Goal: Task Accomplishment & Management: Manage account settings

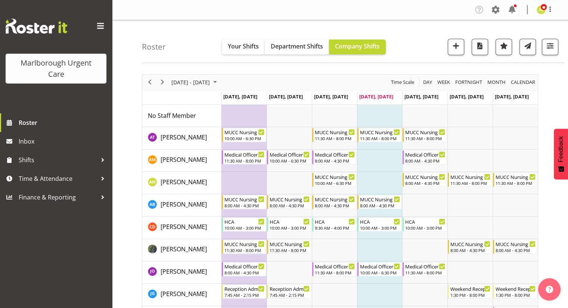
click at [99, 24] on span at bounding box center [100, 26] width 12 height 12
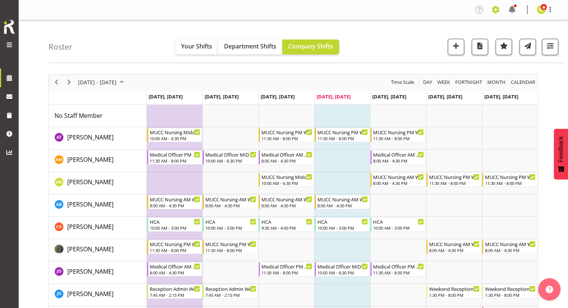
click at [493, 12] on span at bounding box center [495, 10] width 12 height 12
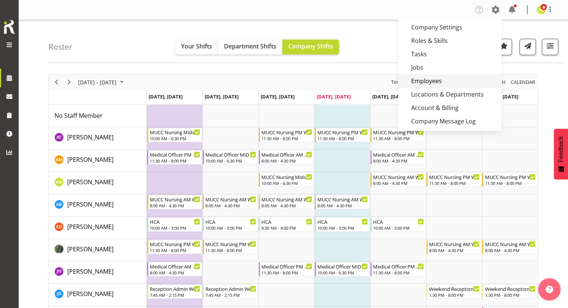
click at [442, 78] on link "Employees" at bounding box center [449, 80] width 103 height 13
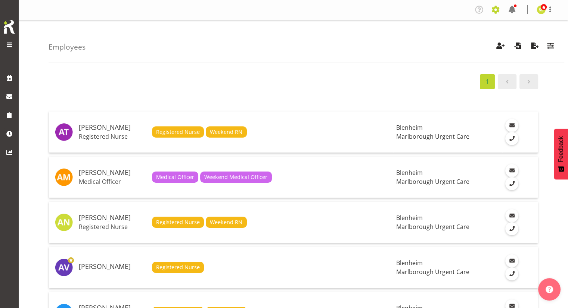
click at [499, 14] on span at bounding box center [495, 10] width 12 height 12
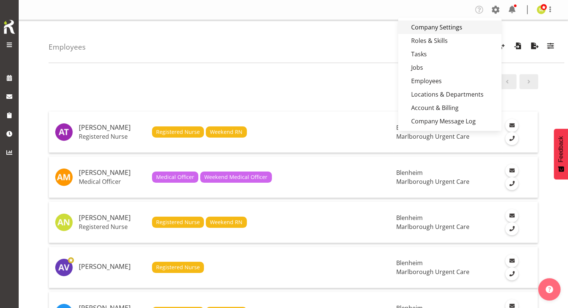
click at [435, 24] on link "Company Settings" at bounding box center [449, 27] width 103 height 13
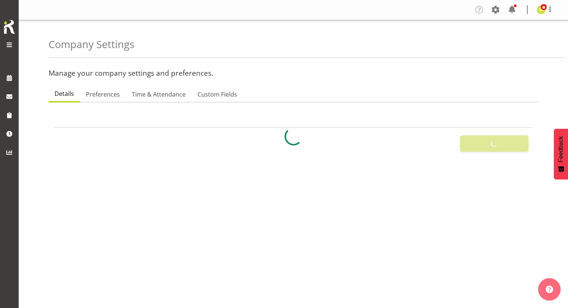
select select
select select "[DATE]"
checkbox input "false"
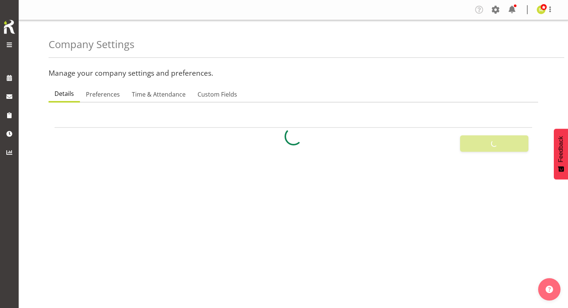
checkbox input "false"
checkbox input "true"
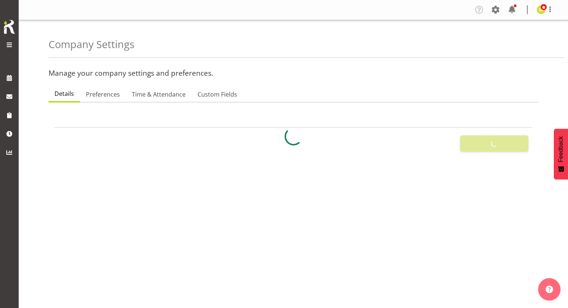
checkbox input "true"
type input "72"
type input "8"
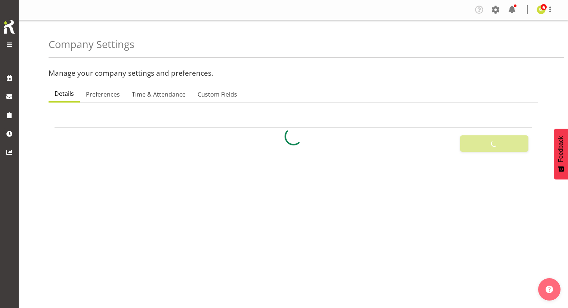
type input "40"
type input "11"
checkbox input "false"
checkbox input "true"
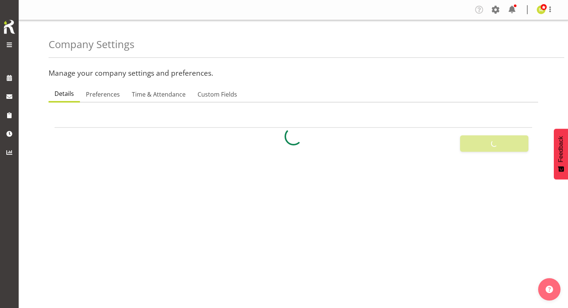
checkbox input "true"
select select "2_day_before"
type input "60"
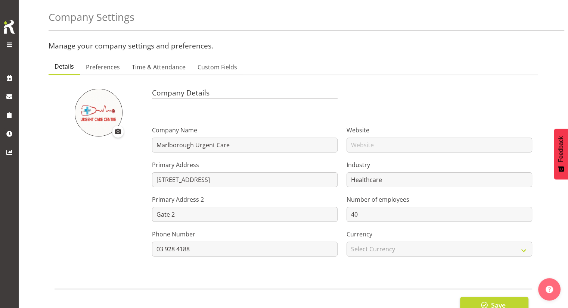
scroll to position [60, 0]
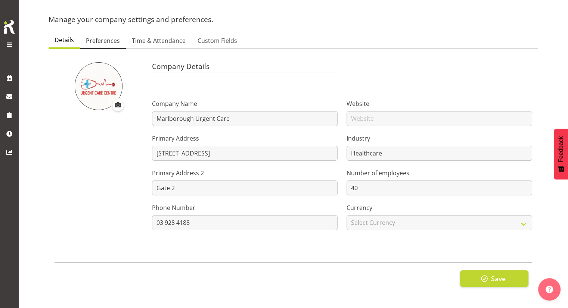
click at [100, 36] on span "Preferences" at bounding box center [103, 40] width 34 height 9
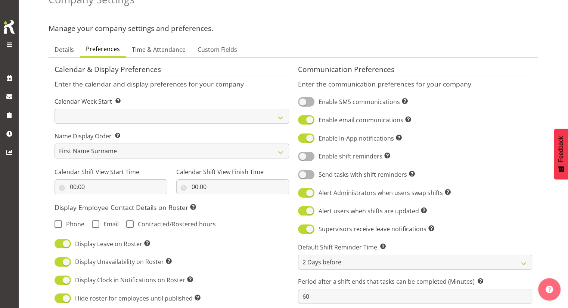
scroll to position [0, 0]
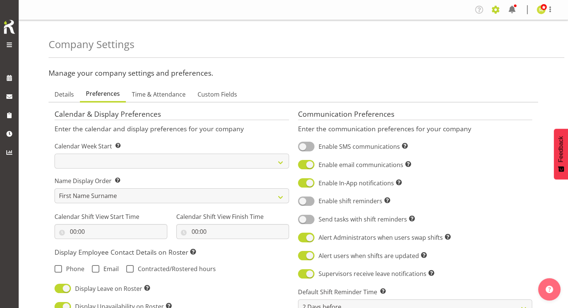
click at [493, 9] on span at bounding box center [495, 10] width 12 height 12
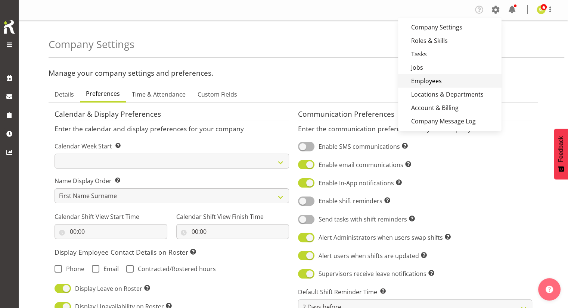
click at [433, 84] on link "Employees" at bounding box center [449, 80] width 103 height 13
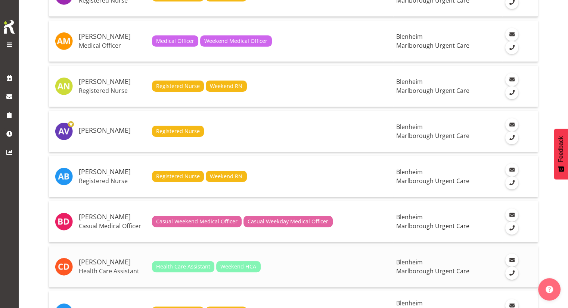
scroll to position [149, 0]
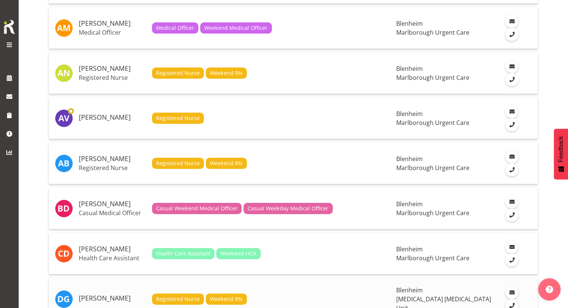
click at [107, 295] on h5 "[PERSON_NAME]" at bounding box center [112, 298] width 67 height 7
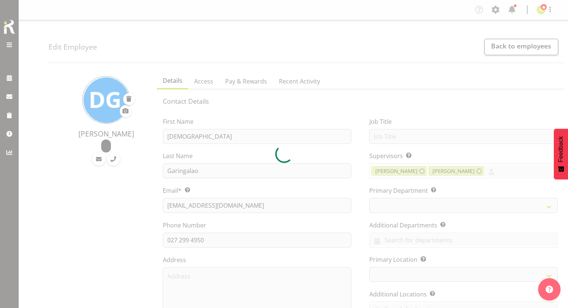
select select "TimelineWeek"
select select
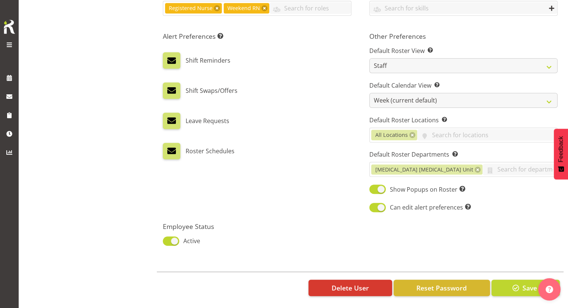
scroll to position [380, 0]
click at [443, 283] on span "Reset Password" at bounding box center [441, 288] width 50 height 10
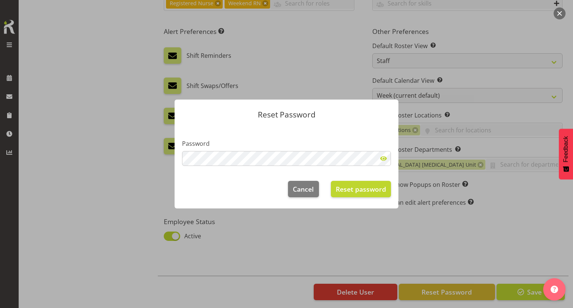
click at [384, 161] on span at bounding box center [383, 158] width 15 height 15
click at [374, 194] on span "Reset password" at bounding box center [361, 189] width 50 height 10
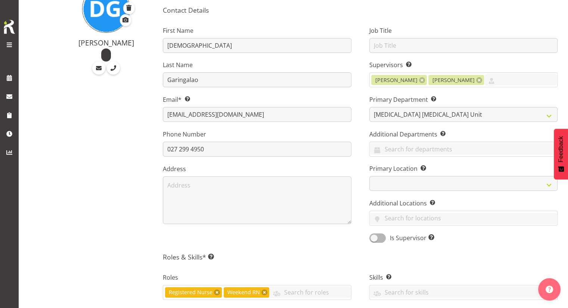
scroll to position [7, 0]
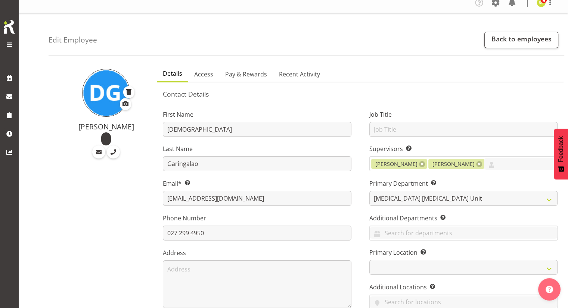
click at [7, 45] on span at bounding box center [9, 44] width 9 height 9
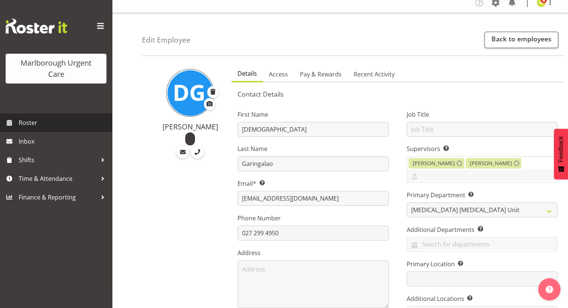
click at [29, 125] on span "Roster" at bounding box center [64, 122] width 90 height 11
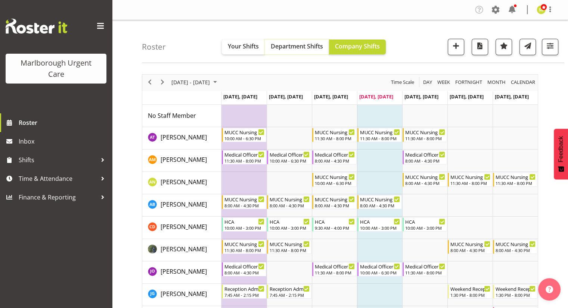
click at [305, 45] on span "Department Shifts" at bounding box center [297, 46] width 52 height 8
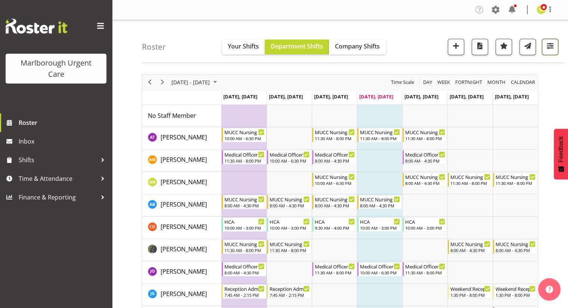
click at [551, 48] on span "button" at bounding box center [550, 46] width 10 height 10
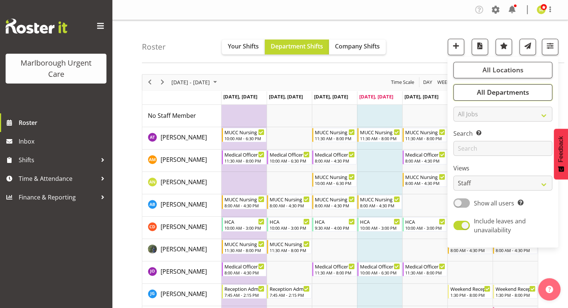
click at [505, 91] on span "All Departments" at bounding box center [502, 92] width 52 height 9
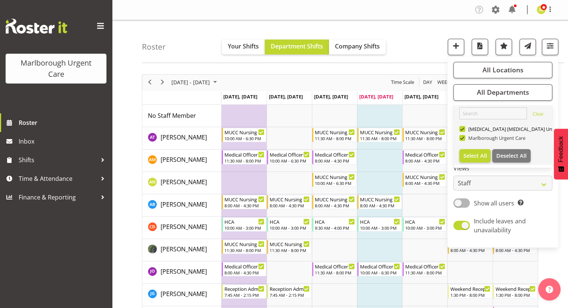
click at [477, 136] on span "Marlborough Urgent Care" at bounding box center [495, 138] width 60 height 6
click at [464, 136] on input "Marlborough Urgent Care" at bounding box center [461, 137] width 5 height 5
checkbox input "false"
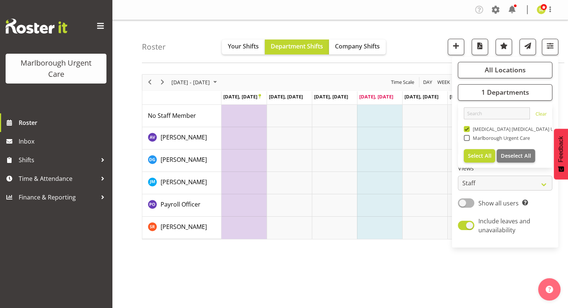
click at [404, 56] on div "Roster Your Shifts Department Shifts Company Shifts All Locations Clear Blenhei…" at bounding box center [353, 41] width 422 height 43
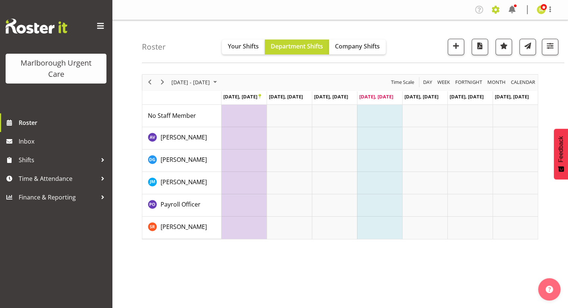
click at [494, 15] on span at bounding box center [495, 10] width 12 height 12
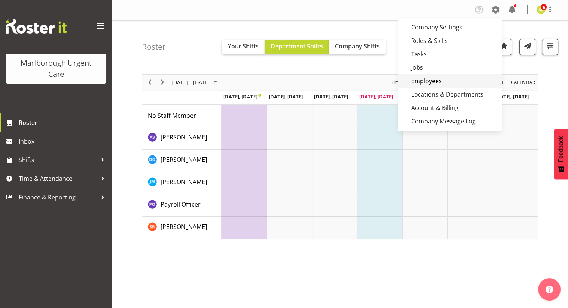
click at [438, 78] on link "Employees" at bounding box center [449, 80] width 103 height 13
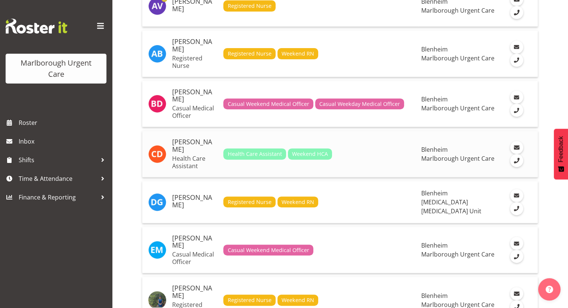
scroll to position [299, 0]
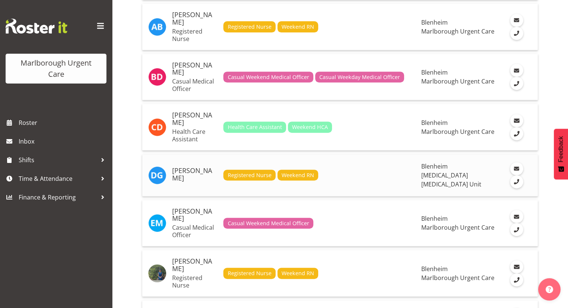
click at [200, 167] on h5 "[PERSON_NAME]" at bounding box center [194, 174] width 45 height 15
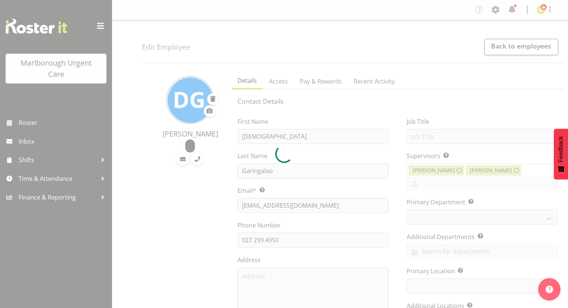
select select "TimelineWeek"
select select
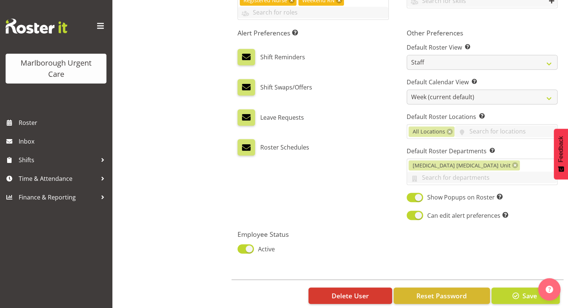
scroll to position [396, 0]
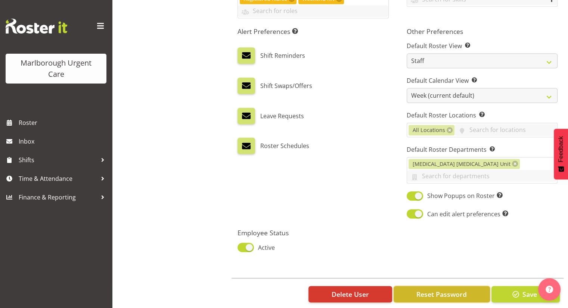
click at [451, 289] on button "Reset Password" at bounding box center [441, 294] width 96 height 16
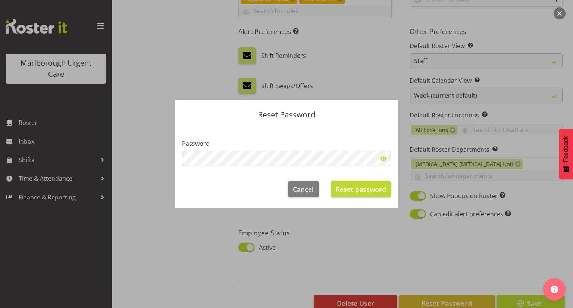
click at [383, 159] on span at bounding box center [383, 158] width 15 height 15
click at [345, 192] on span "Reset password" at bounding box center [361, 189] width 50 height 10
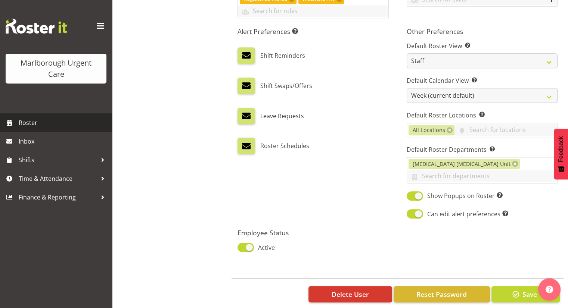
click at [50, 117] on link "Roster" at bounding box center [56, 122] width 112 height 19
click at [57, 118] on span "Roster" at bounding box center [64, 122] width 90 height 11
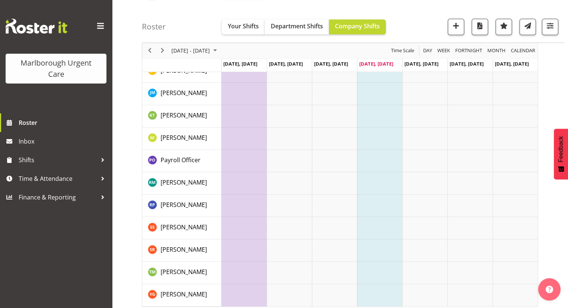
scroll to position [496, 0]
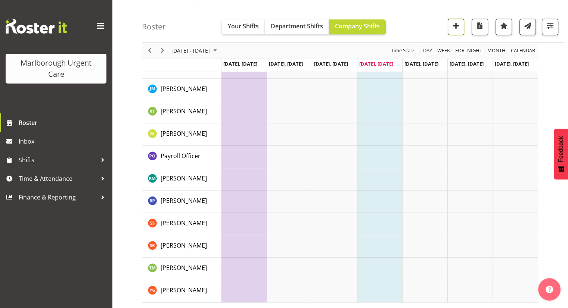
click at [456, 28] on span "button" at bounding box center [456, 26] width 10 height 10
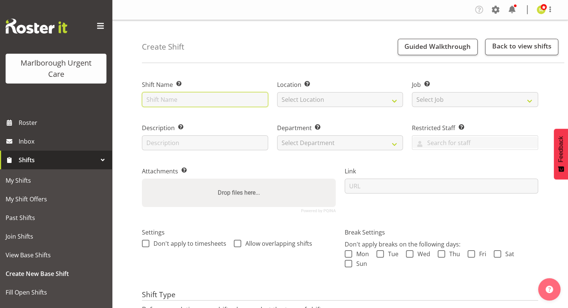
click at [212, 94] on input "text" at bounding box center [205, 99] width 126 height 15
type input "test shift"
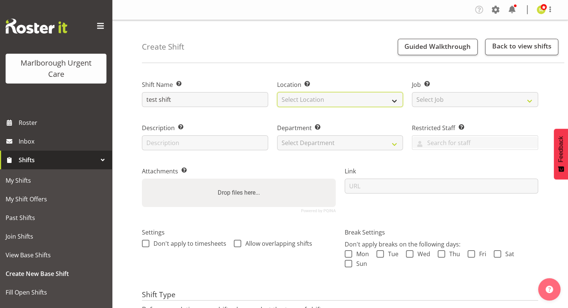
click at [342, 106] on select "Select Location Blenheim" at bounding box center [340, 99] width 126 height 15
select select "1282"
click at [277, 92] on select "Select Location Blenheim" at bounding box center [340, 99] width 126 height 15
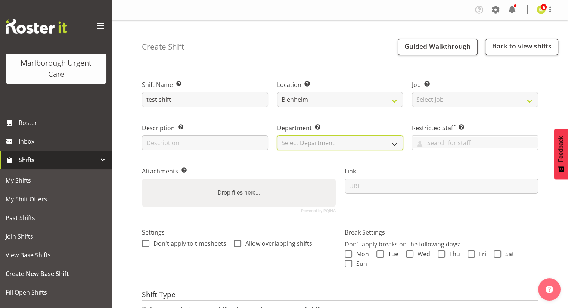
click at [328, 142] on select "Select Department Haemodialysis Dialysis Unit Marlborough Urgent Care" at bounding box center [340, 142] width 126 height 15
select select "926"
click at [277, 135] on select "Select Department Haemodialysis Dialysis Unit Marlborough Urgent Care" at bounding box center [340, 142] width 126 height 15
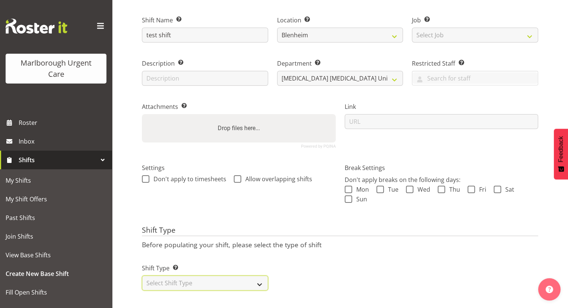
click at [230, 276] on select "Select Shift Type One Off Shift Recurring Shift Rotating Shift" at bounding box center [205, 283] width 126 height 15
select select "one_off"
click at [142, 276] on select "Select Shift Type One Off Shift Recurring Shift Rotating Shift" at bounding box center [205, 283] width 126 height 15
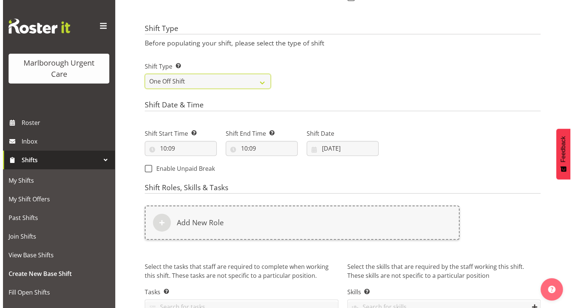
scroll to position [294, 0]
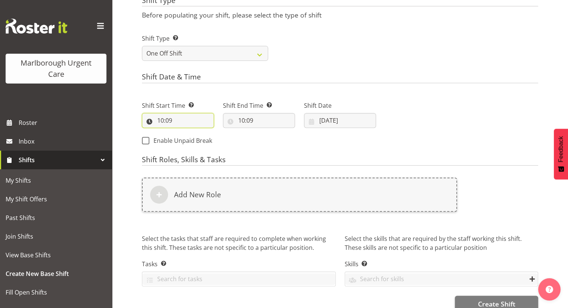
click at [174, 117] on input "10:09" at bounding box center [178, 120] width 72 height 15
click at [194, 142] on select "00 01 02 03 04 05 06 07 08 09 10 11 12 13 14 15 16 17 18 19 20 21 22 23" at bounding box center [192, 140] width 17 height 15
select select "9"
click at [184, 133] on select "00 01 02 03 04 05 06 07 08 09 10 11 12 13 14 15 16 17 18 19 20 21 22 23" at bounding box center [192, 140] width 17 height 15
type input "09:09"
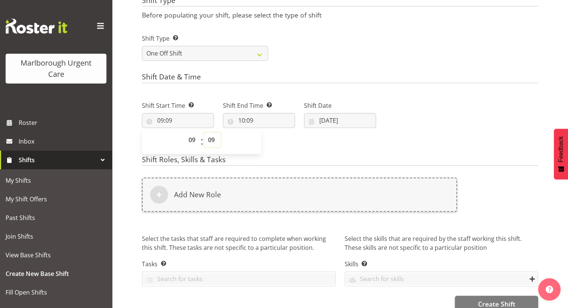
click at [209, 143] on select "00 01 02 03 04 05 06 07 08 09 10 11 12 13 14 15 16 17 18 19 20 21 22 23 24 25 2…" at bounding box center [212, 140] width 17 height 15
select select "0"
click at [204, 133] on select "00 01 02 03 04 05 06 07 08 09 10 11 12 13 14 15 16 17 18 19 20 21 22 23 24 25 2…" at bounding box center [212, 140] width 17 height 15
type input "09:00"
click at [260, 120] on input "10:09" at bounding box center [259, 120] width 72 height 15
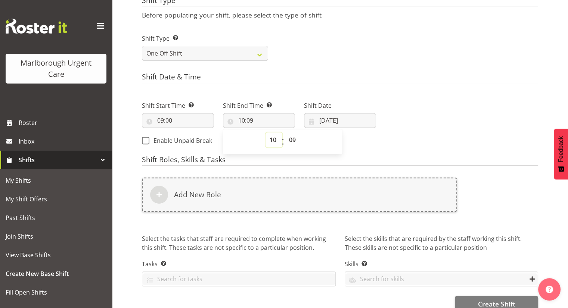
click at [267, 136] on select "00 01 02 03 04 05 06 07 08 09 10 11 12 13 14 15 16 17 18 19 20 21 22 23" at bounding box center [273, 140] width 17 height 15
select select "17"
click at [265, 133] on select "00 01 02 03 04 05 06 07 08 09 10 11 12 13 14 15 16 17 18 19 20 21 22 23" at bounding box center [273, 140] width 17 height 15
type input "17:09"
click at [286, 138] on select "00 01 02 03 04 05 06 07 08 09 10 11 12 13 14 15 16 17 18 19 20 21 22 23 24 25 2…" at bounding box center [293, 140] width 17 height 15
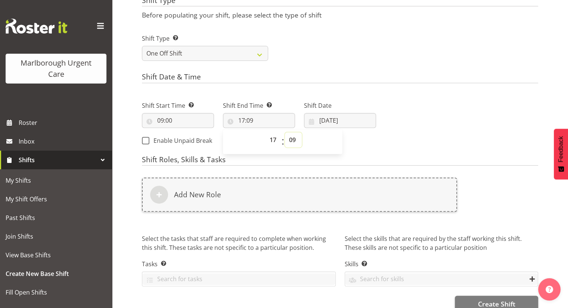
select select "0"
click at [285, 133] on select "00 01 02 03 04 05 06 07 08 09 10 11 12 13 14 15 16 17 18 19 20 21 22 23 24 25 2…" at bounding box center [293, 140] width 17 height 15
type input "17:00"
click at [403, 138] on div "Next Shifts" at bounding box center [461, 121] width 162 height 60
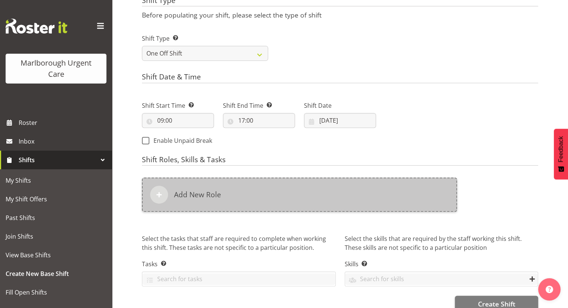
click at [232, 190] on div "Add New Role" at bounding box center [299, 195] width 315 height 34
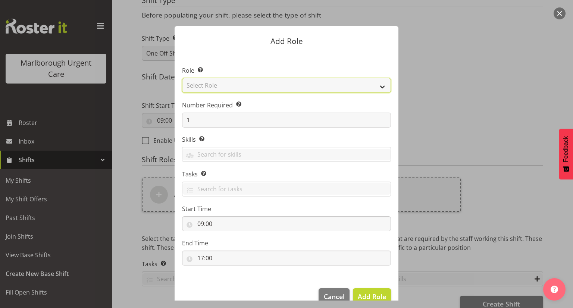
click at [240, 87] on select "Select Role Casual Registered Nurse Casual Weekday Medical Officer Casual Weekd…" at bounding box center [286, 85] width 209 height 15
select select "1554"
click at [182, 78] on select "Select Role Casual Registered Nurse Casual Weekday Medical Officer Casual Weekd…" at bounding box center [286, 85] width 209 height 15
click at [277, 91] on select "Casual Registered Nurse Casual Weekday Medical Officer Casual Weekday Reception…" at bounding box center [286, 85] width 209 height 15
click at [182, 78] on select "Casual Registered Nurse Casual Weekday Medical Officer Casual Weekday Reception…" at bounding box center [286, 85] width 209 height 15
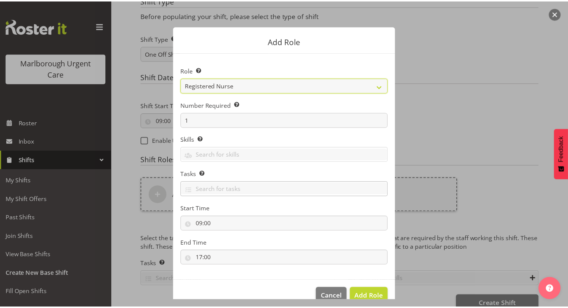
scroll to position [15, 0]
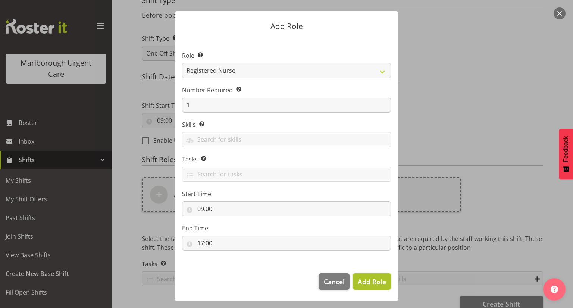
click at [371, 279] on span "Add Role" at bounding box center [372, 281] width 28 height 9
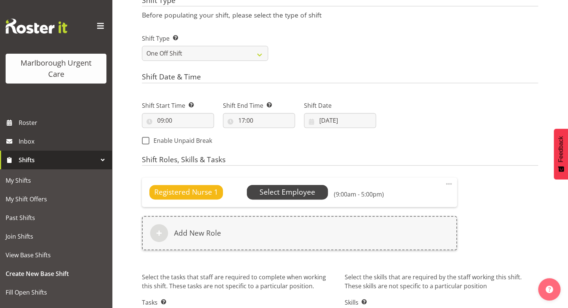
click at [273, 187] on span "Select Employee" at bounding box center [287, 192] width 56 height 11
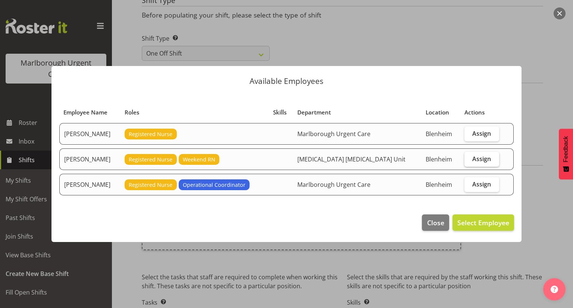
click at [484, 159] on span "Assign" at bounding box center [482, 158] width 19 height 7
click at [470, 159] on input "Assign" at bounding box center [467, 158] width 5 height 5
checkbox input "true"
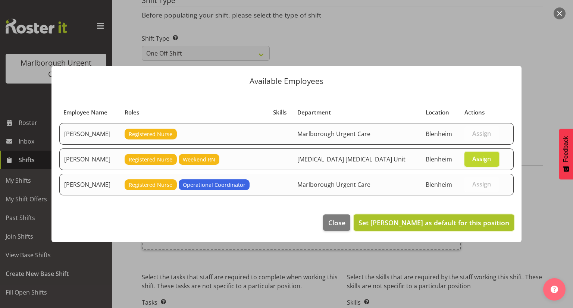
click at [386, 218] on span "Set Deo Garingalao as default for this position" at bounding box center [434, 223] width 151 height 10
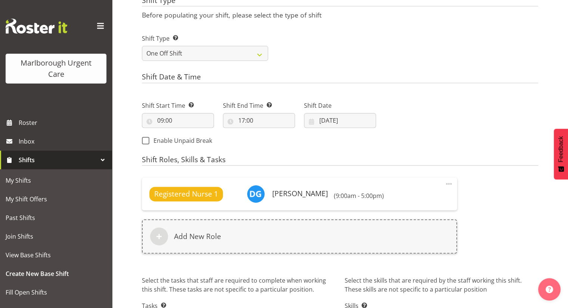
scroll to position [352, 0]
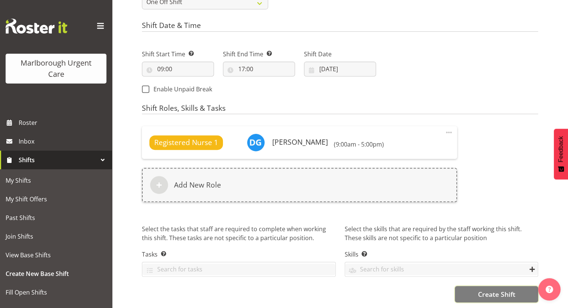
click at [484, 290] on span "Create Shift" at bounding box center [495, 295] width 37 height 10
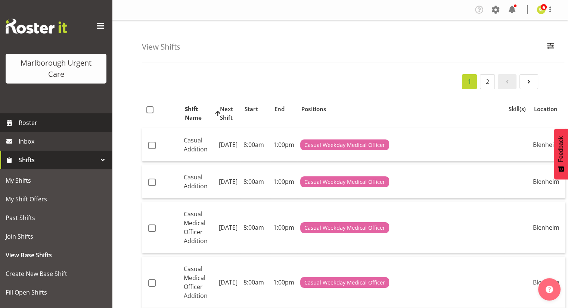
click at [65, 124] on span "Roster" at bounding box center [64, 122] width 90 height 11
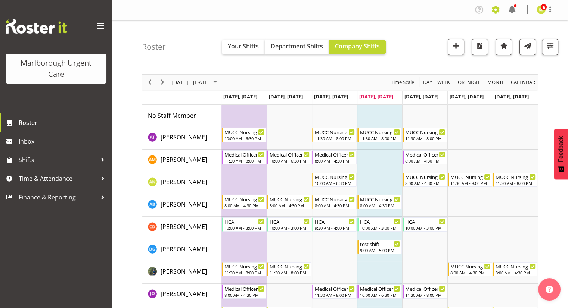
click at [497, 9] on span at bounding box center [495, 10] width 12 height 12
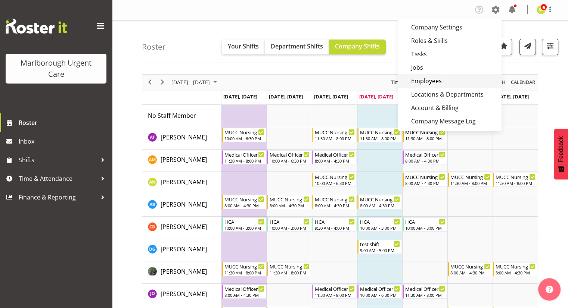
click at [437, 78] on link "Employees" at bounding box center [449, 80] width 103 height 13
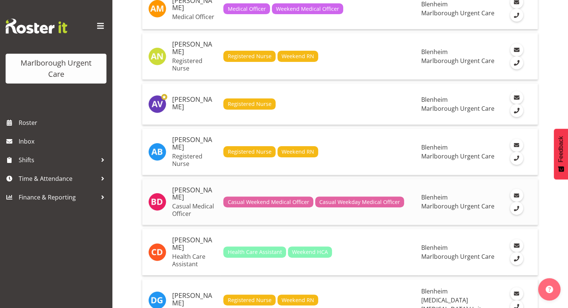
scroll to position [224, 0]
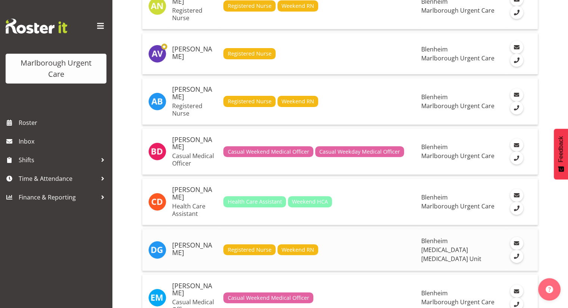
click at [190, 242] on h5 "[PERSON_NAME]" at bounding box center [194, 249] width 45 height 15
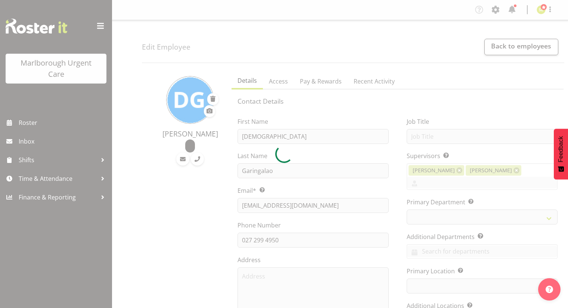
select select "TimelineWeek"
select select
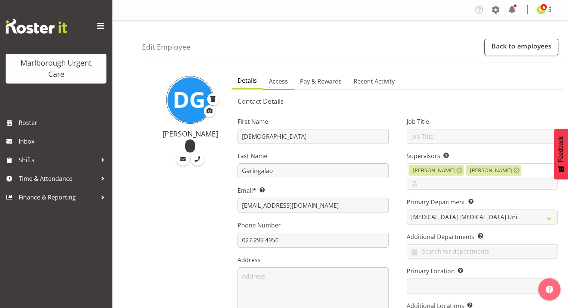
click at [267, 81] on link "Access" at bounding box center [278, 82] width 31 height 16
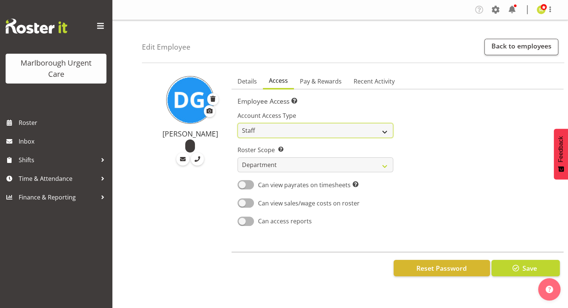
click at [284, 130] on select "Admin Manager Staff" at bounding box center [314, 130] width 155 height 15
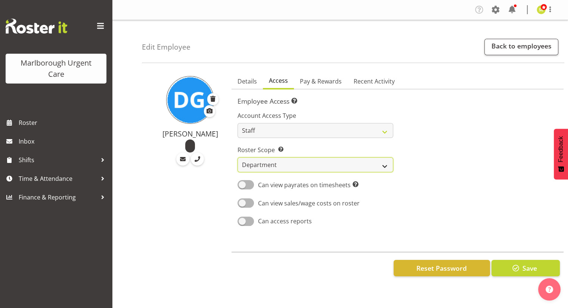
click at [294, 168] on select "Own Department Company" at bounding box center [314, 165] width 155 height 15
click at [237, 158] on select "Own Department Company" at bounding box center [314, 165] width 155 height 15
click at [317, 84] on span "Pay & Rewards" at bounding box center [321, 81] width 42 height 9
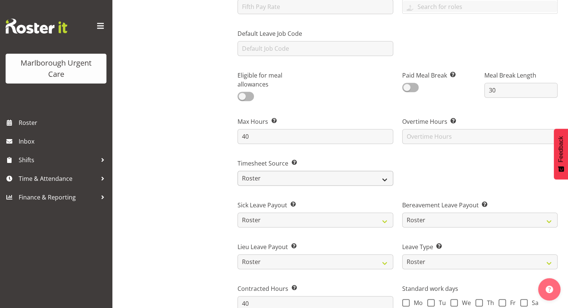
scroll to position [373, 0]
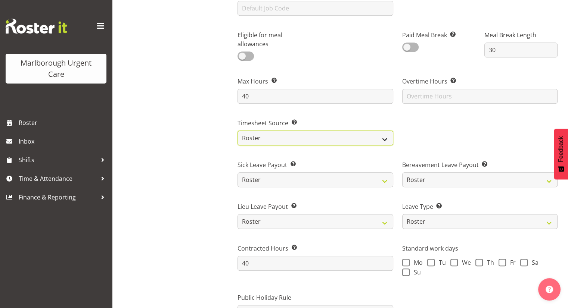
click at [309, 137] on select "Roster Manual GPS GPS (via Roster)" at bounding box center [314, 138] width 155 height 15
select select "manual"
click at [237, 131] on select "Roster Manual GPS GPS (via Roster)" at bounding box center [314, 138] width 155 height 15
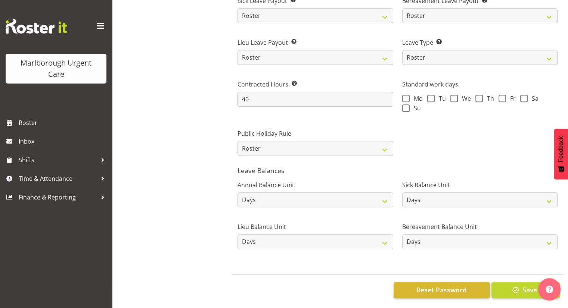
scroll to position [545, 0]
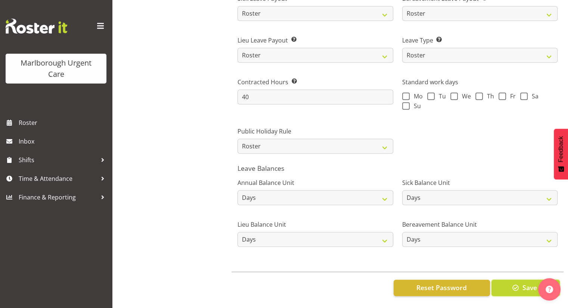
click at [507, 280] on button "Save" at bounding box center [525, 288] width 68 height 16
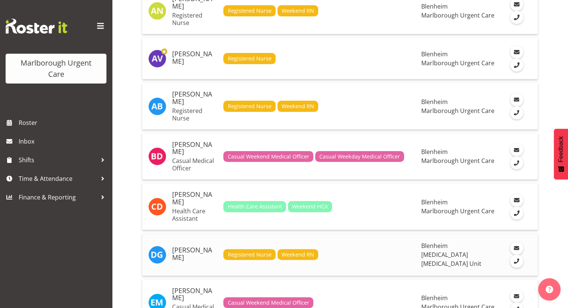
scroll to position [224, 0]
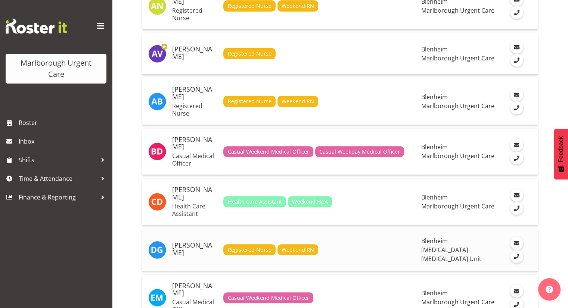
click at [200, 242] on h5 "[PERSON_NAME]" at bounding box center [194, 249] width 45 height 15
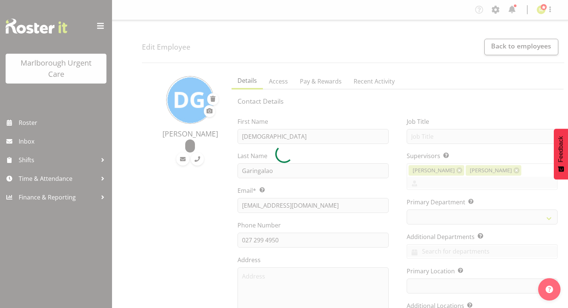
select select "TimelineWeek"
select select "manual"
select select "roster"
select select "day"
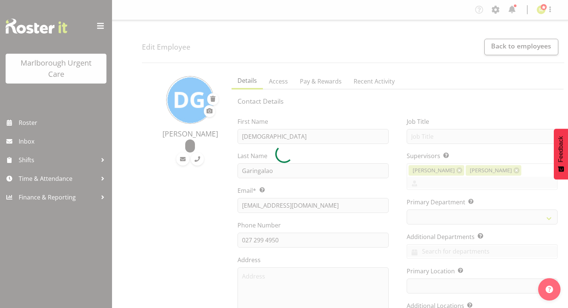
select select "day"
select select
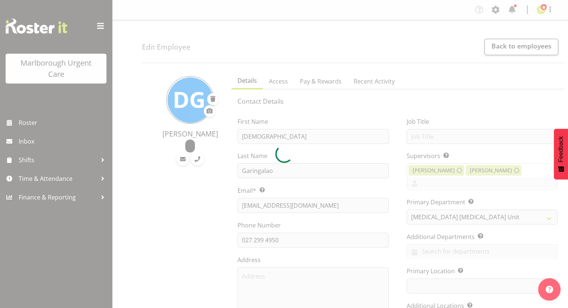
select select
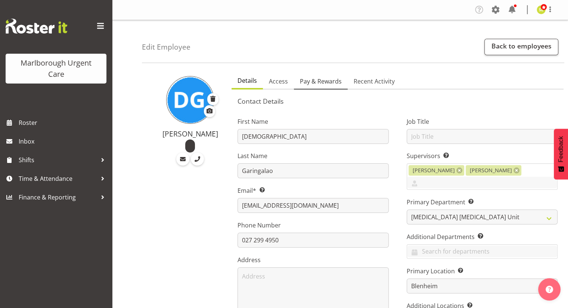
click at [321, 84] on span "Pay & Rewards" at bounding box center [321, 81] width 42 height 9
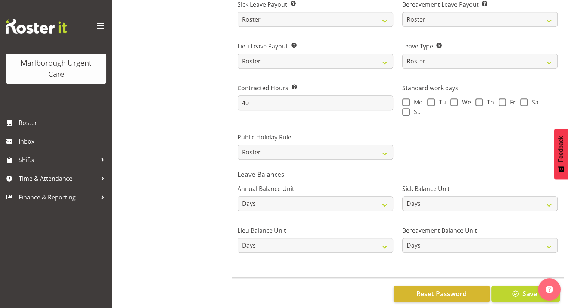
scroll to position [545, 0]
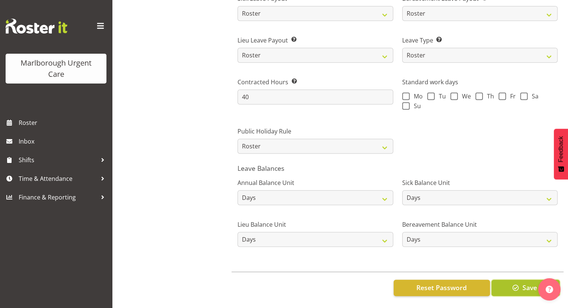
click at [522, 283] on span "Save" at bounding box center [529, 288] width 15 height 10
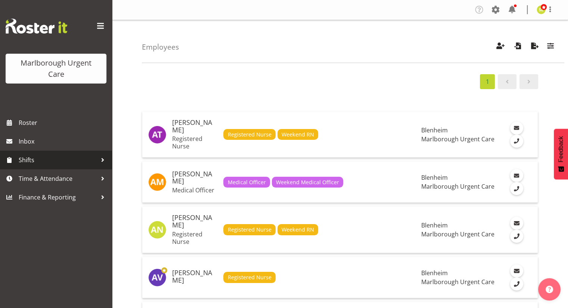
click at [46, 159] on span "Shifts" at bounding box center [58, 160] width 78 height 11
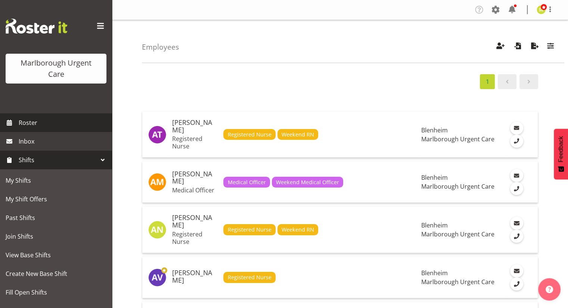
click at [47, 127] on span "Roster" at bounding box center [64, 122] width 90 height 11
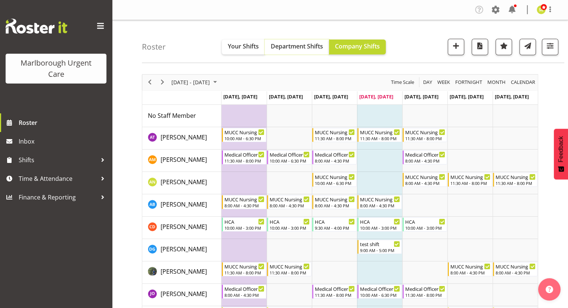
click at [304, 49] on span "Department Shifts" at bounding box center [297, 46] width 52 height 8
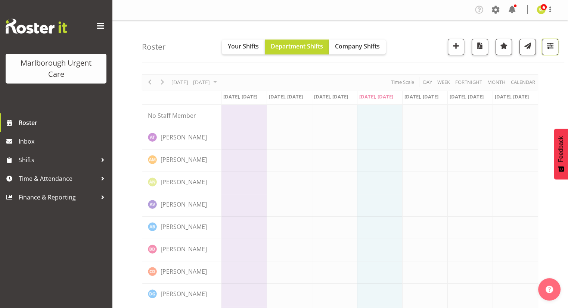
click at [551, 49] on span "button" at bounding box center [550, 46] width 10 height 10
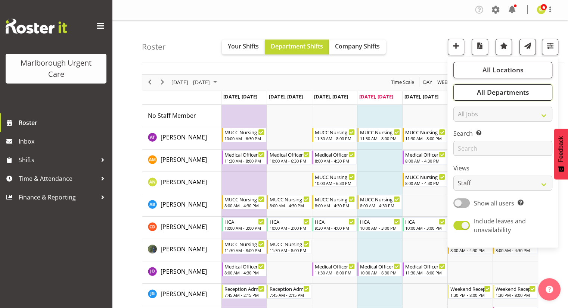
click at [508, 94] on span "All Departments" at bounding box center [502, 92] width 52 height 9
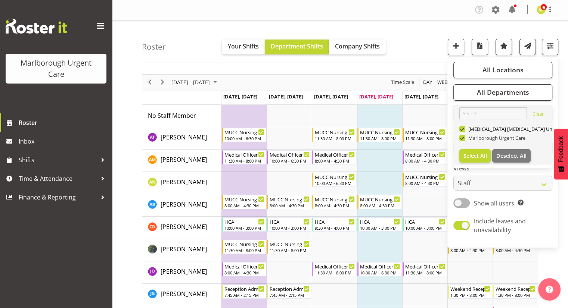
click at [484, 137] on span "Marlborough Urgent Care" at bounding box center [495, 138] width 60 height 6
click at [464, 137] on input "Marlborough Urgent Care" at bounding box center [461, 137] width 5 height 5
checkbox input "false"
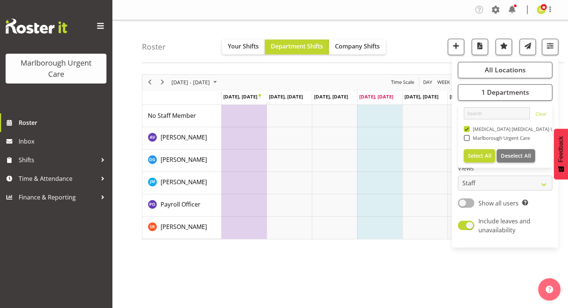
click at [414, 57] on div "Roster Your Shifts Department Shifts Company Shifts All Locations [GEOGRAPHIC_D…" at bounding box center [353, 41] width 422 height 43
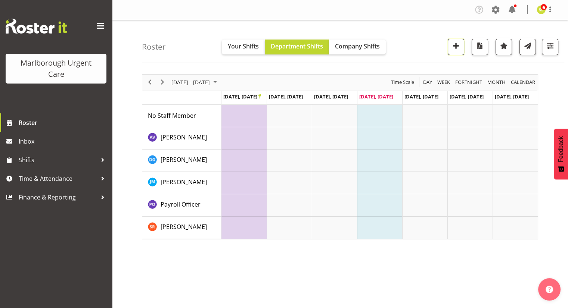
click at [457, 48] on span "button" at bounding box center [456, 46] width 10 height 10
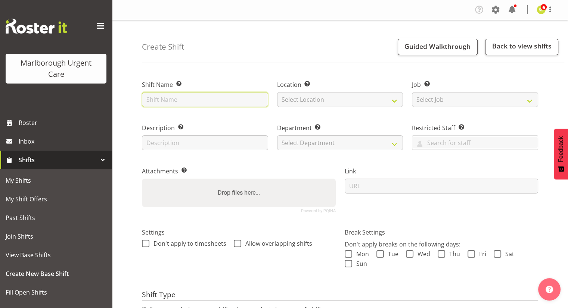
click at [163, 102] on input "text" at bounding box center [205, 99] width 126 height 15
type input "[MEDICAL_DATA] Shift"
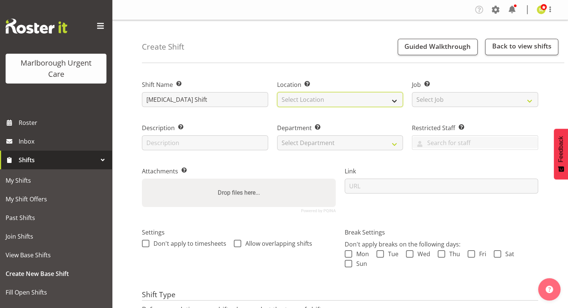
click at [351, 101] on select "Select Location [GEOGRAPHIC_DATA]" at bounding box center [340, 99] width 126 height 15
select select "1282"
click at [277, 92] on select "Select Location [GEOGRAPHIC_DATA]" at bounding box center [340, 99] width 126 height 15
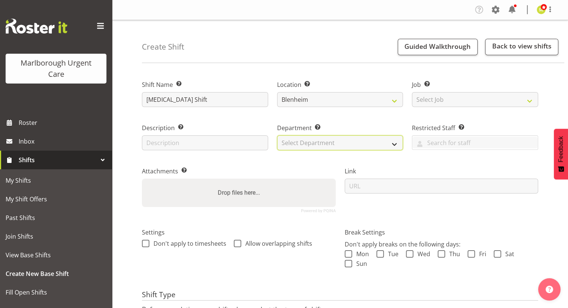
click at [323, 139] on select "Select Department [MEDICAL_DATA] [MEDICAL_DATA] Unit Marlborough Urgent Care" at bounding box center [340, 142] width 126 height 15
select select "926"
click at [277, 135] on select "Select Department [MEDICAL_DATA] [MEDICAL_DATA] Unit Marlborough Urgent Care" at bounding box center [340, 142] width 126 height 15
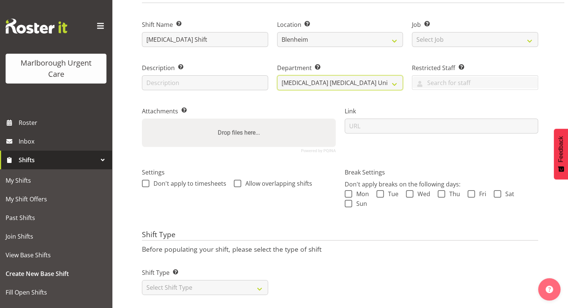
scroll to position [71, 0]
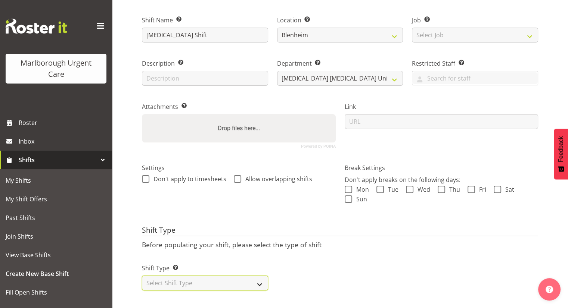
drag, startPoint x: 201, startPoint y: 277, endPoint x: 199, endPoint y: 273, distance: 4.4
click at [201, 277] on select "Select Shift Type One Off Shift Recurring Shift Rotating Shift" at bounding box center [205, 283] width 126 height 15
click at [189, 278] on select "Select Shift Type One Off Shift Recurring Shift Rotating Shift" at bounding box center [205, 283] width 126 height 15
select select "one_off"
click at [142, 276] on select "Select Shift Type One Off Shift Recurring Shift Rotating Shift" at bounding box center [205, 283] width 126 height 15
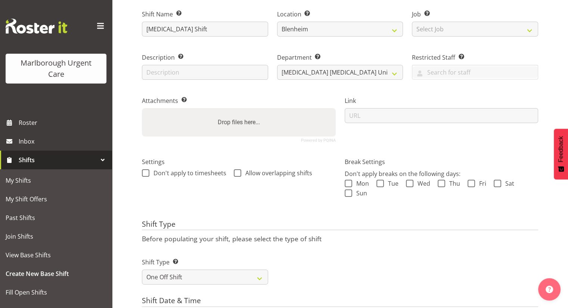
click at [306, 262] on div "Shift Type Shift Types: One Off – Select this if you would like a single shift …" at bounding box center [339, 268] width 405 height 42
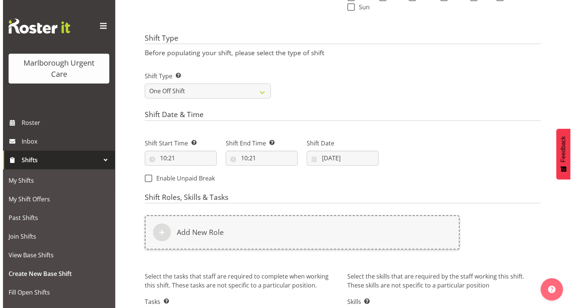
scroll to position [257, 0]
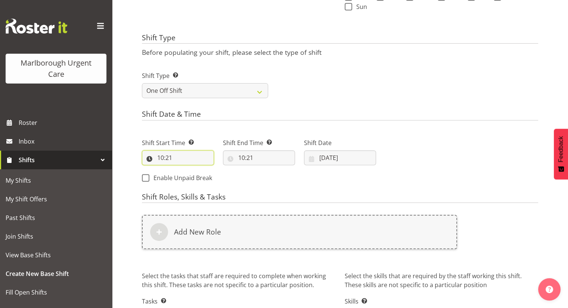
click at [163, 153] on input "10:21" at bounding box center [178, 157] width 72 height 15
click at [193, 177] on select "00 01 02 03 04 05 06 07 08 09 10 11 12 13 14 15 16 17 18 19 20 21 22 23" at bounding box center [192, 177] width 17 height 15
select select "9"
click at [184, 170] on select "00 01 02 03 04 05 06 07 08 09 10 11 12 13 14 15 16 17 18 19 20 21 22 23" at bounding box center [192, 177] width 17 height 15
type input "09:21"
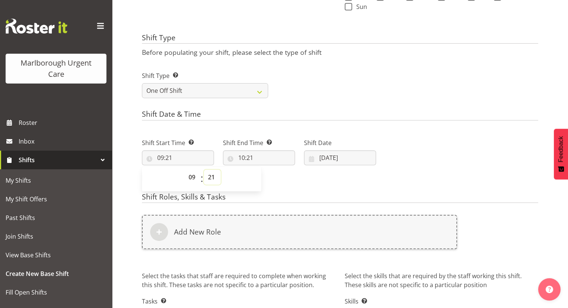
drag, startPoint x: 209, startPoint y: 175, endPoint x: 209, endPoint y: 171, distance: 4.1
click at [209, 175] on select "00 01 02 03 04 05 06 07 08 09 10 11 12 13 14 15 16 17 18 19 20 21 22 23 24 25 2…" at bounding box center [212, 177] width 17 height 15
select select "0"
click at [204, 170] on select "00 01 02 03 04 05 06 07 08 09 10 11 12 13 14 15 16 17 18 19 20 21 22 23 24 25 2…" at bounding box center [212, 177] width 17 height 15
type input "09:00"
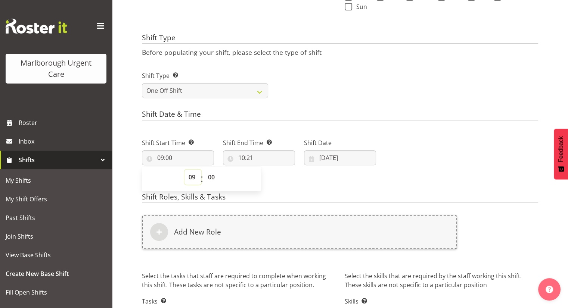
click at [191, 175] on select "00 01 02 03 04 05 06 07 08 09 10 11 12 13 14 15 16 17 18 19 20 21 22 23" at bounding box center [192, 177] width 17 height 15
select select "8"
click at [184, 170] on select "00 01 02 03 04 05 06 07 08 09 10 11 12 13 14 15 16 17 18 19 20 21 22 23" at bounding box center [192, 177] width 17 height 15
type input "08:00"
click at [294, 176] on div "Shift Start Time Set the time of the day you wish this shift to start 08:00 00 …" at bounding box center [258, 158] width 243 height 60
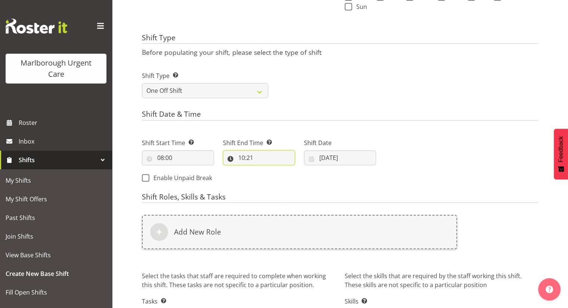
click at [259, 160] on input "10:21" at bounding box center [259, 157] width 72 height 15
click at [274, 174] on select "00 01 02 03 04 05 06 07 08 09 10 11 12 13 14 15 16 17 18 19 20 21 22 23" at bounding box center [273, 177] width 17 height 15
select select "16"
click at [265, 170] on select "00 01 02 03 04 05 06 07 08 09 10 11 12 13 14 15 16 17 18 19 20 21 22 23" at bounding box center [273, 177] width 17 height 15
type input "16:21"
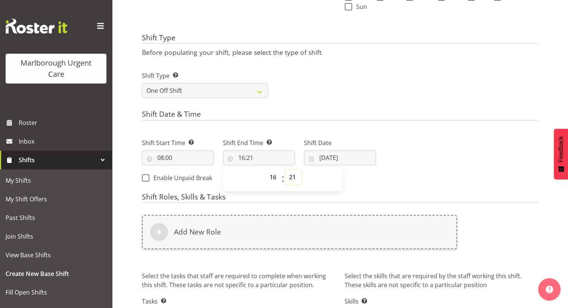
click at [290, 178] on select "00 01 02 03 04 05 06 07 08 09 10 11 12 13 14 15 16 17 18 19 20 21 22 23 24 25 2…" at bounding box center [293, 177] width 17 height 15
select select "0"
click at [285, 170] on select "00 01 02 03 04 05 06 07 08 09 10 11 12 13 14 15 16 17 18 19 20 21 22 23 24 25 2…" at bounding box center [293, 177] width 17 height 15
type input "16:00"
click at [414, 147] on div "Next Shifts" at bounding box center [461, 158] width 162 height 60
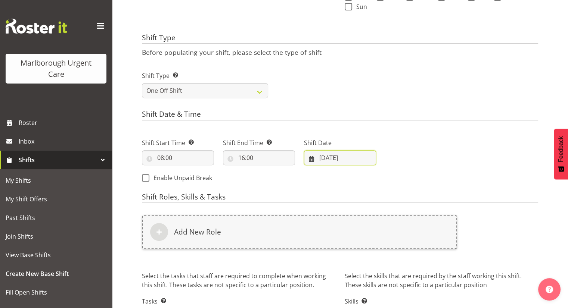
drag, startPoint x: 352, startPoint y: 159, endPoint x: 351, endPoint y: 156, distance: 3.9
click at [352, 157] on input "25/09/2025" at bounding box center [340, 157] width 72 height 15
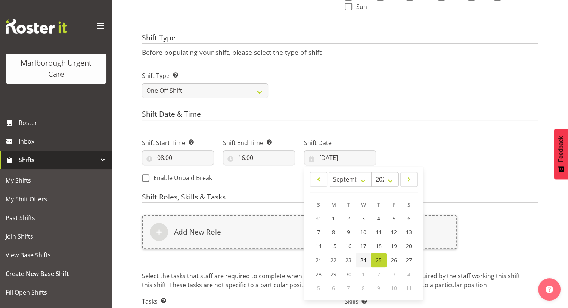
click at [365, 258] on span "24" at bounding box center [363, 260] width 6 height 7
type input "24/09/2025"
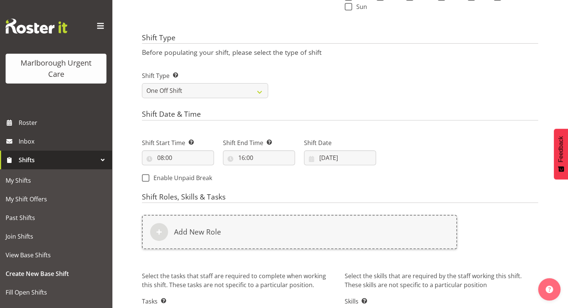
click at [445, 156] on div "Next Shifts" at bounding box center [461, 158] width 162 height 60
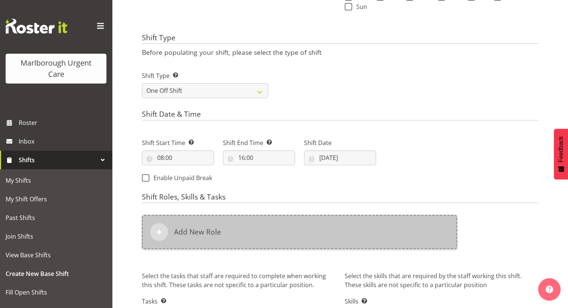
click at [205, 243] on div "Add New Role" at bounding box center [299, 232] width 315 height 34
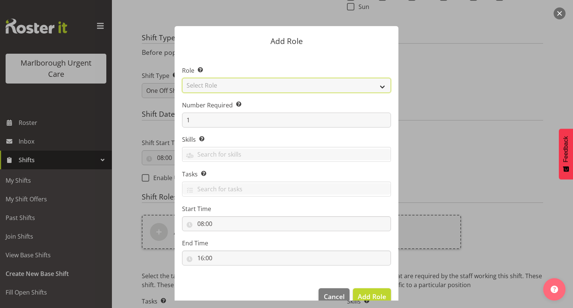
click at [238, 88] on select "Select Role Casual Registered Nurse Casual Weekday Medical Officer Casual Weekd…" at bounding box center [286, 85] width 209 height 15
select select "1554"
click at [182, 78] on select "Select Role Casual Registered Nurse Casual Weekday Medical Officer Casual Weekd…" at bounding box center [286, 85] width 209 height 15
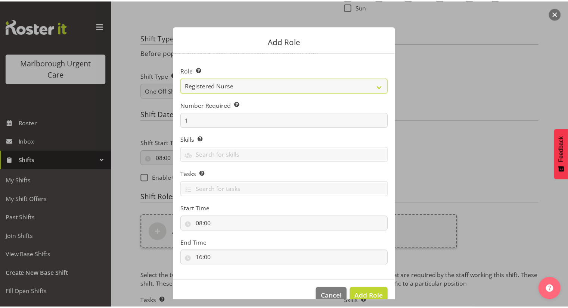
scroll to position [15, 0]
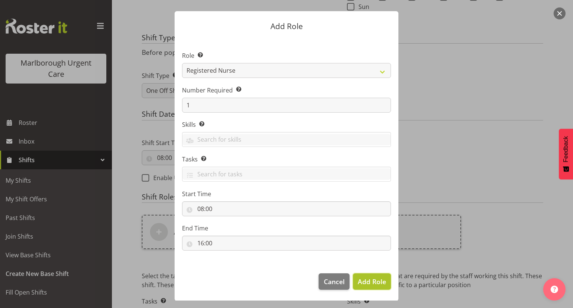
click at [362, 284] on span "Add Role" at bounding box center [372, 281] width 28 height 9
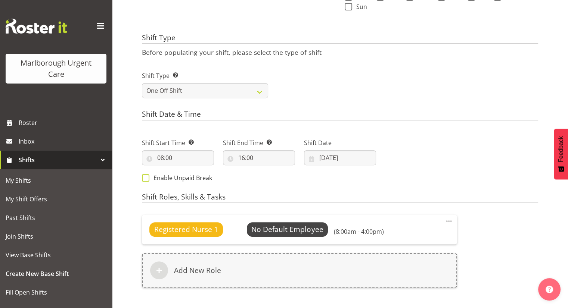
click at [175, 181] on span "Enable Unpaid Break" at bounding box center [180, 177] width 63 height 7
click at [147, 180] on input "Enable Unpaid Break" at bounding box center [144, 177] width 5 height 5
checkbox input "true"
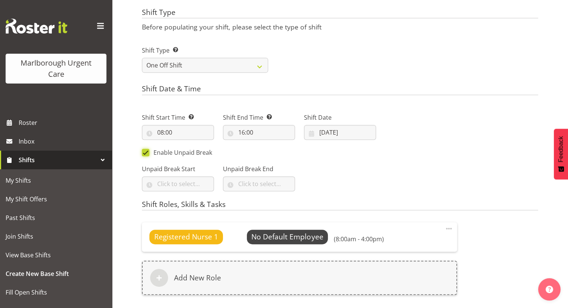
scroll to position [294, 0]
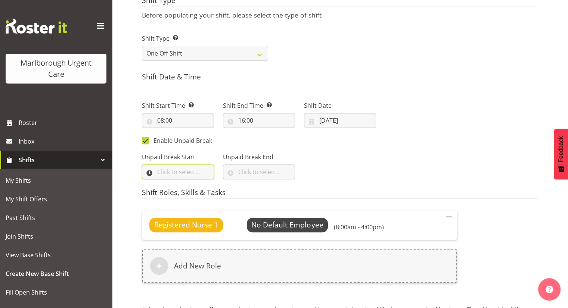
click at [183, 171] on input "text" at bounding box center [178, 172] width 72 height 15
click at [188, 188] on select "00 00 01 02 03 04 05 06 07 08 09 10 11 12 13 14 15 16 17 18 19 20 21 22 23" at bounding box center [192, 191] width 17 height 15
select select "12"
click at [184, 184] on select "00 00 01 02 03 04 05 06 07 08 09 10 11 12 13 14 15 16 17 18 19 20 21 22 23" at bounding box center [192, 191] width 17 height 15
click at [215, 190] on select "00 00 01 02 03 04 05 06 07 08 09 10 11 12 13 14 15 16 17 18 19 20 21 22 23 24 2…" at bounding box center [212, 191] width 17 height 15
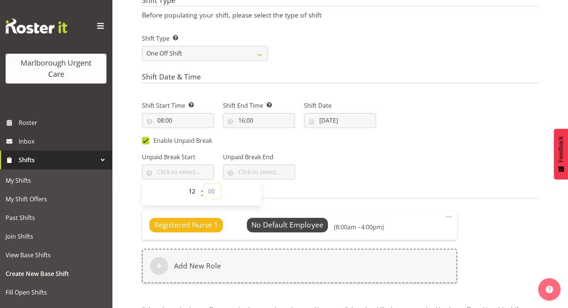
select select "0"
click at [204, 184] on select "00 00 01 02 03 04 05 06 07 08 09 10 11 12 13 14 15 16 17 18 19 20 21 22 23 24 2…" at bounding box center [212, 191] width 17 height 15
type input "12:00"
click at [249, 167] on input "text" at bounding box center [259, 172] width 72 height 15
click at [268, 190] on select "00 00 01 02 03 04 05 06 07 08 09 10 11 12 13 14 15 16 17 18 19 20 21 22 23" at bounding box center [273, 191] width 17 height 15
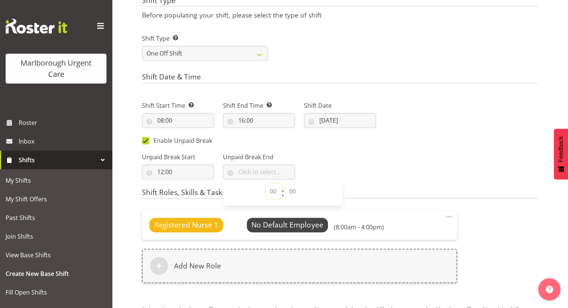
select select "12"
click at [265, 184] on select "00 00 01 02 03 04 05 06 07 08 09 10 11 12 13 14 15 16 17 18 19 20 21 22 23" at bounding box center [273, 191] width 17 height 15
click at [293, 191] on select "00 00 01 02 03 04 05 06 07 08 09 10 11 12 13 14 15 16 17 18 19 20 21 22 23 24 2…" at bounding box center [293, 191] width 17 height 15
select select "30"
click at [285, 184] on select "00 00 01 02 03 04 05 06 07 08 09 10 11 12 13 14 15 16 17 18 19 20 21 22 23 24 2…" at bounding box center [293, 191] width 17 height 15
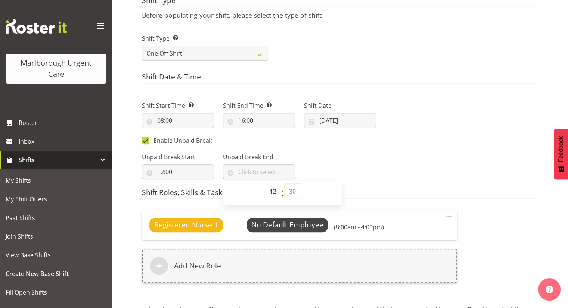
type input "12:30"
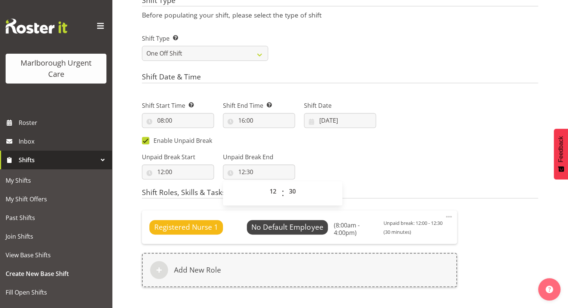
click at [363, 179] on div "Unpaid Break Start 12:00 00 01 02 03 04 05 06 07 08 09 10 11 12 13 14 15 16 17 …" at bounding box center [258, 163] width 243 height 42
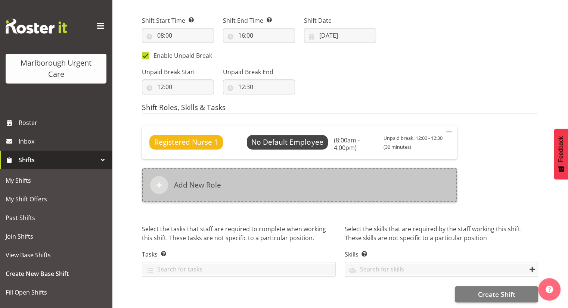
scroll to position [385, 0]
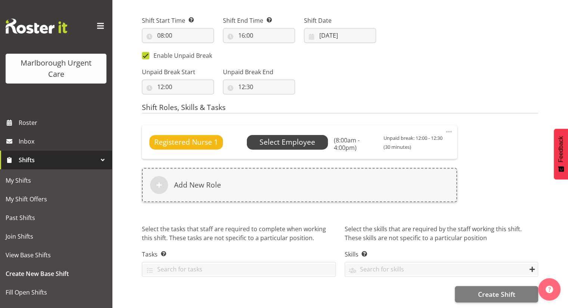
click at [276, 138] on span "Select Employee" at bounding box center [287, 142] width 56 height 11
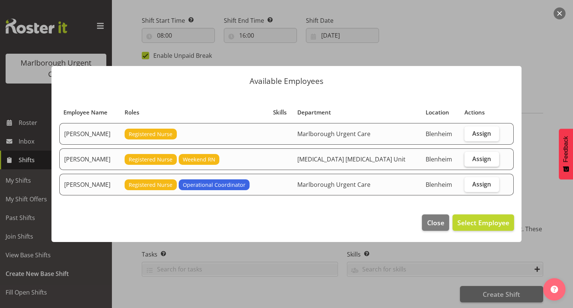
click at [479, 157] on span "Assign" at bounding box center [482, 158] width 19 height 7
click at [470, 157] on input "Assign" at bounding box center [467, 158] width 5 height 5
checkbox input "true"
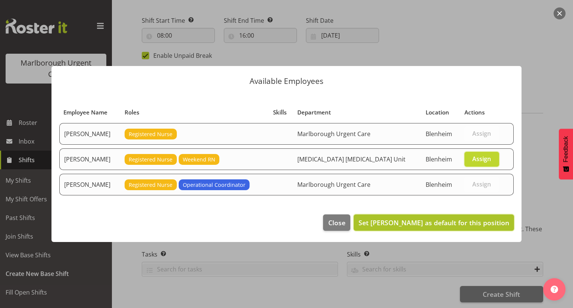
click at [418, 222] on span "Set Deo Garingalao as default for this position" at bounding box center [434, 222] width 151 height 9
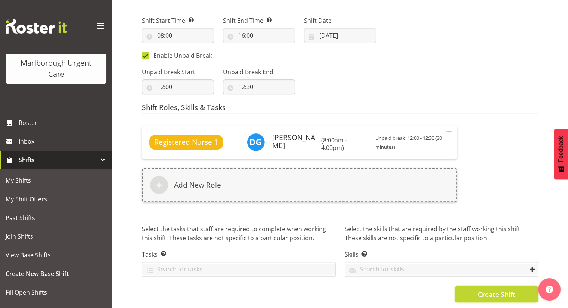
click at [463, 286] on button "Create Shift" at bounding box center [496, 294] width 83 height 16
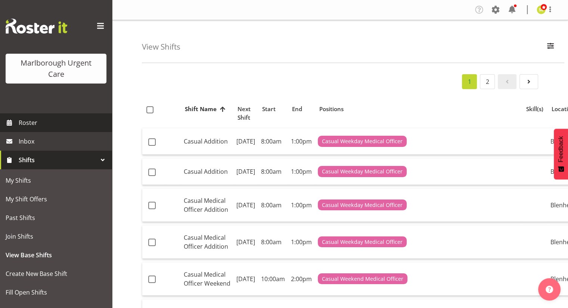
click at [40, 120] on span "Roster" at bounding box center [64, 122] width 90 height 11
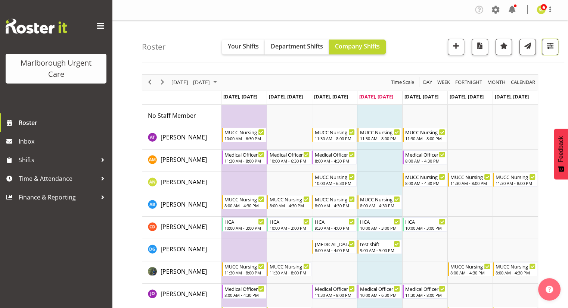
click at [546, 49] on span "button" at bounding box center [550, 46] width 10 height 10
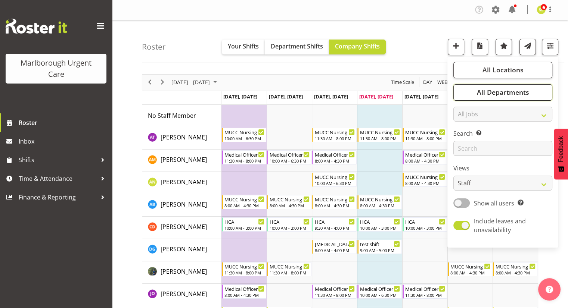
click at [492, 93] on span "All Departments" at bounding box center [502, 92] width 52 height 9
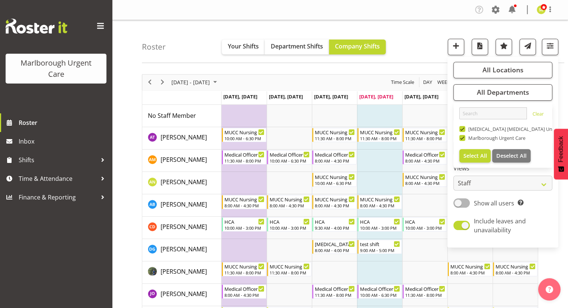
click at [484, 138] on span "Marlborough Urgent Care" at bounding box center [495, 138] width 60 height 6
click at [464, 138] on input "Marlborough Urgent Care" at bounding box center [461, 137] width 5 height 5
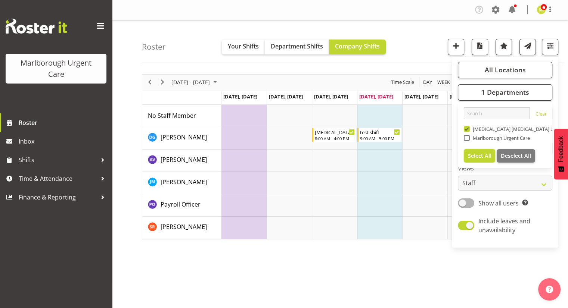
click at [483, 159] on button "Select All" at bounding box center [480, 155] width 32 height 13
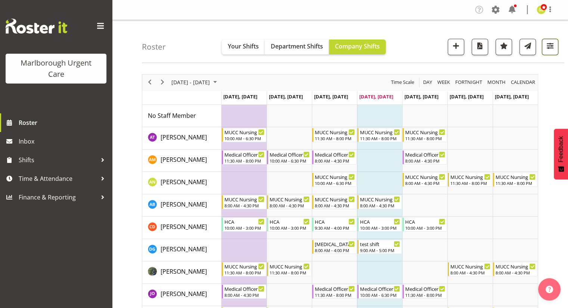
click at [550, 49] on span "button" at bounding box center [550, 46] width 10 height 10
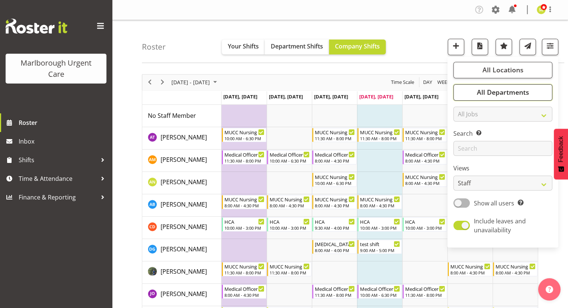
click at [491, 98] on button "All Departments" at bounding box center [502, 92] width 99 height 16
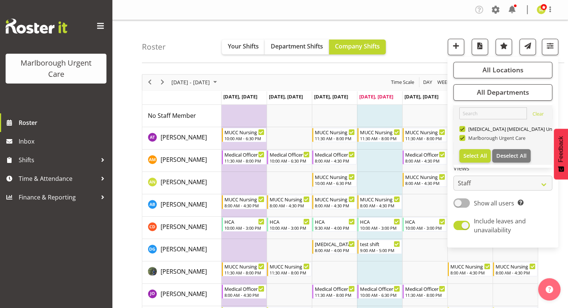
click at [468, 140] on span "Marlborough Urgent Care" at bounding box center [495, 138] width 60 height 6
click at [464, 140] on input "Marlborough Urgent Care" at bounding box center [461, 137] width 5 height 5
checkbox input "false"
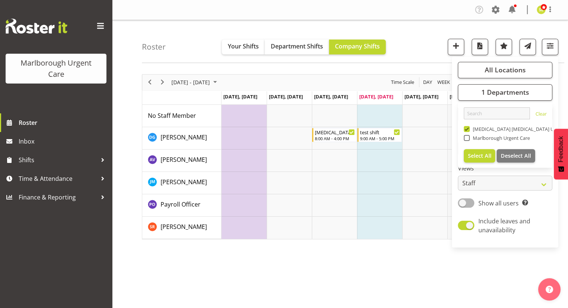
click at [431, 56] on div "Roster Your Shifts Department Shifts Company Shifts All Locations [GEOGRAPHIC_D…" at bounding box center [353, 41] width 422 height 43
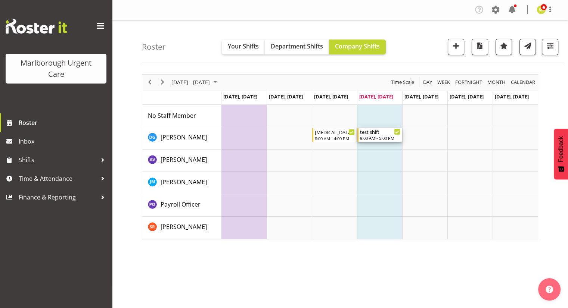
click at [367, 132] on div "test shift" at bounding box center [380, 131] width 40 height 7
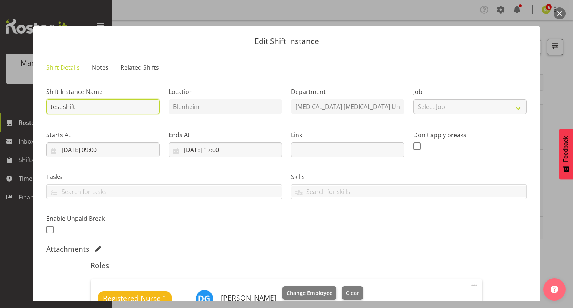
drag, startPoint x: 89, startPoint y: 113, endPoint x: 6, endPoint y: 105, distance: 83.2
click at [6, 105] on div "Edit Shift Instance Shift Details Notes Related Shifts Shift Instance Name test…" at bounding box center [286, 154] width 573 height 308
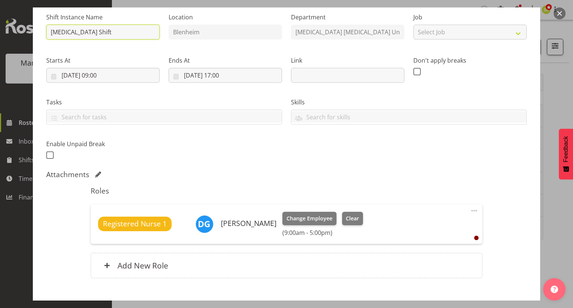
type input "[MEDICAL_DATA] Shift"
click at [470, 209] on span at bounding box center [474, 210] width 9 height 9
click at [440, 222] on link "Edit" at bounding box center [443, 227] width 72 height 13
select select "8"
select select "2025"
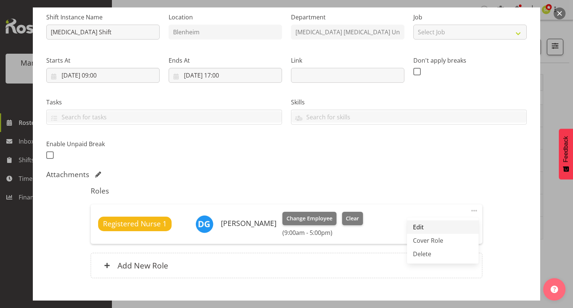
select select "9"
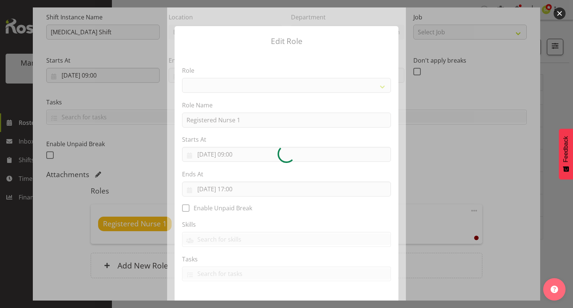
select select "1554"
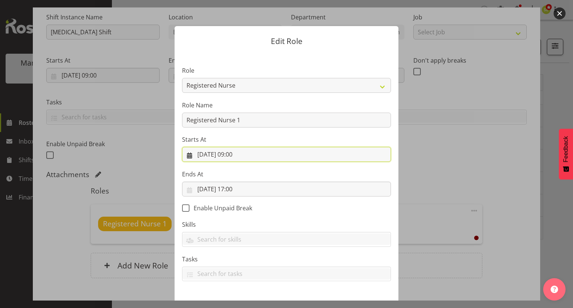
click at [239, 154] on input "[DATE] 09:00" at bounding box center [286, 154] width 209 height 15
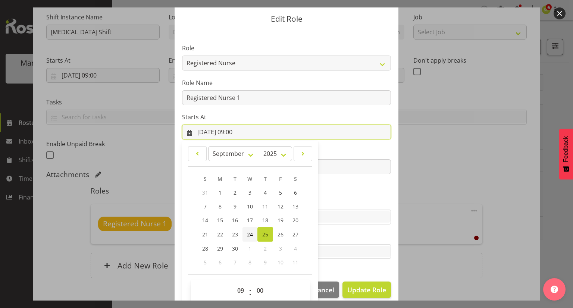
scroll to position [31, 0]
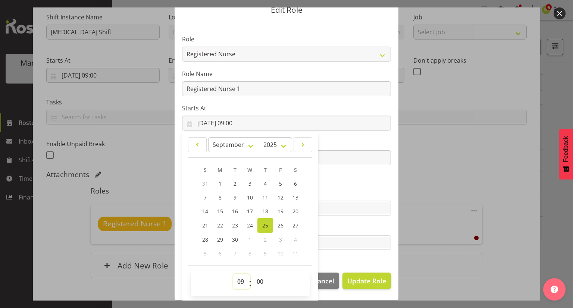
click at [239, 283] on select "00 01 02 03 04 05 06 07 08 09 10 11 12 13 14 15 16 17 18 19 20 21 22 23" at bounding box center [241, 281] width 17 height 15
select select "8"
click at [233, 274] on select "00 01 02 03 04 05 06 07 08 09 10 11 12 13 14 15 16 17 18 19 20 21 22 23" at bounding box center [241, 281] width 17 height 15
type input "[DATE] 08:00"
drag, startPoint x: 370, startPoint y: 213, endPoint x: 353, endPoint y: 211, distance: 17.1
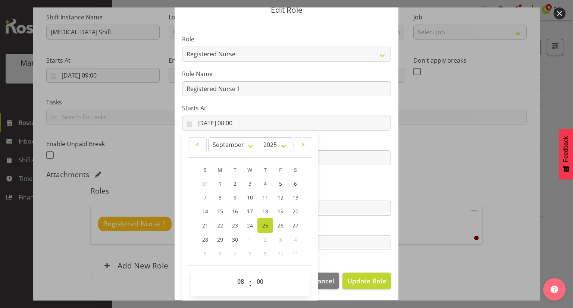
click at [370, 214] on div at bounding box center [287, 208] width 208 height 13
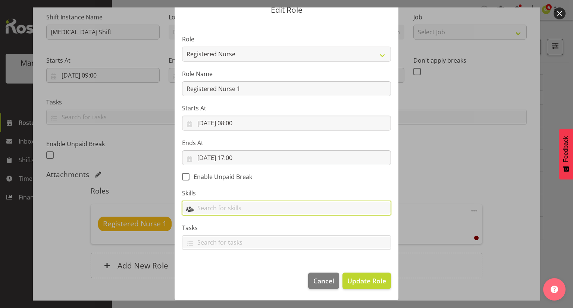
scroll to position [31, 0]
click at [246, 165] on input "25/09/2025, 17:00" at bounding box center [286, 158] width 209 height 15
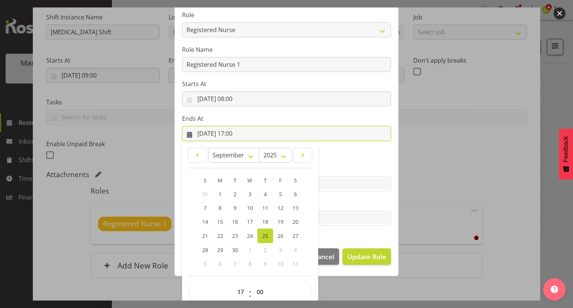
scroll to position [66, 0]
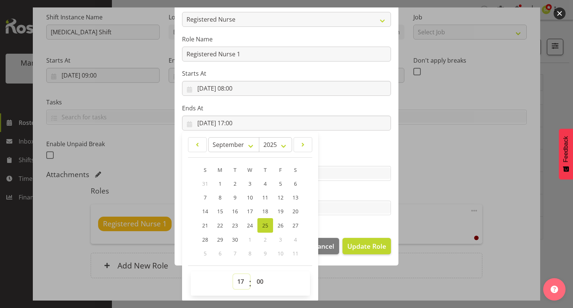
click at [237, 280] on select "00 01 02 03 04 05 06 07 08 09 10 11 12 13 14 15 16 17 18 19 20 21 22 23" at bounding box center [241, 281] width 17 height 15
select select "16"
click at [233, 274] on select "00 01 02 03 04 05 06 07 08 09 10 11 12 13 14 15 16 17 18 19 20 21 22 23" at bounding box center [241, 281] width 17 height 15
type input "25/09/2025, 16:00"
click at [254, 282] on select "00 01 02 03 04 05 06 07 08 09 10 11 12 13 14 15 16 17 18 19 20 21 22 23 24 25 2…" at bounding box center [261, 281] width 17 height 15
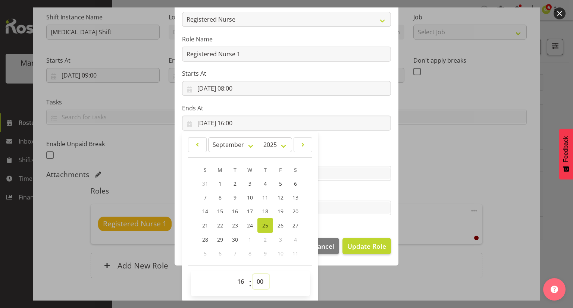
select select "30"
click at [253, 274] on select "00 01 02 03 04 05 06 07 08 09 10 11 12 13 14 15 16 17 18 19 20 21 22 23 24 25 2…" at bounding box center [261, 281] width 17 height 15
type input "25/09/2025, 16:30"
click at [322, 166] on div at bounding box center [286, 173] width 209 height 15
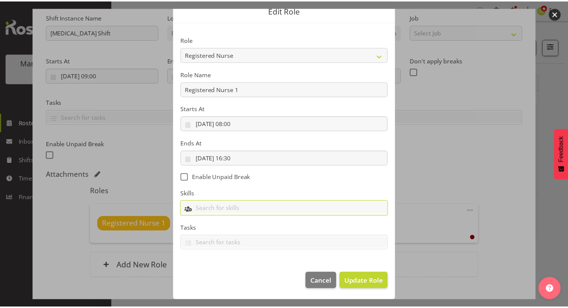
scroll to position [31, 0]
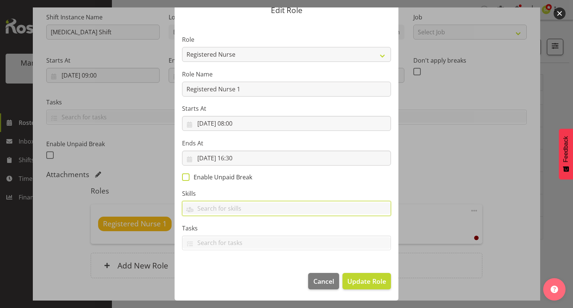
click at [225, 179] on span "Enable Unpaid Break" at bounding box center [221, 177] width 63 height 7
click at [187, 179] on input "Enable Unpaid Break" at bounding box center [184, 177] width 5 height 5
checkbox input "true"
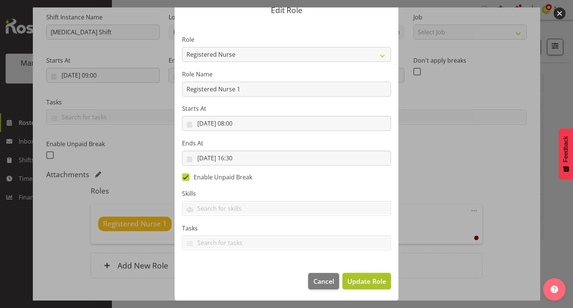
click at [352, 278] on span "Update Role" at bounding box center [366, 282] width 39 height 10
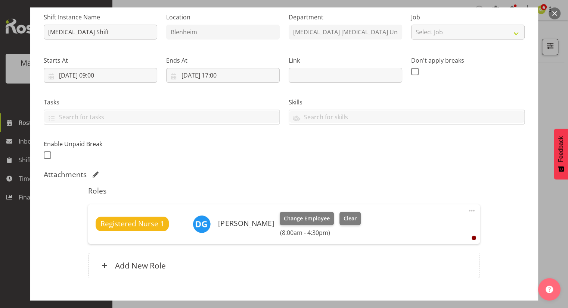
scroll to position [118, 0]
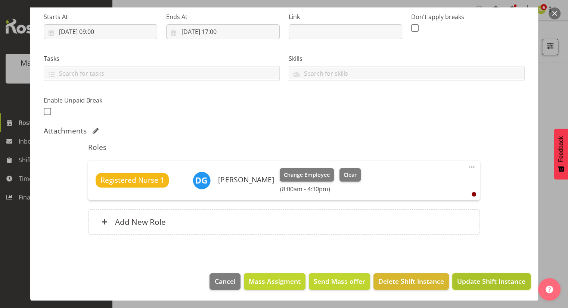
click at [473, 277] on span "Update Shift Instance" at bounding box center [491, 282] width 68 height 10
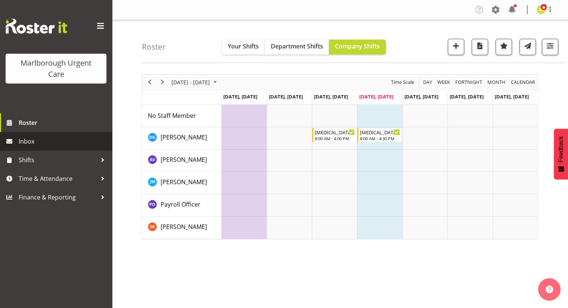
click at [23, 136] on span "Inbox" at bounding box center [64, 141] width 90 height 11
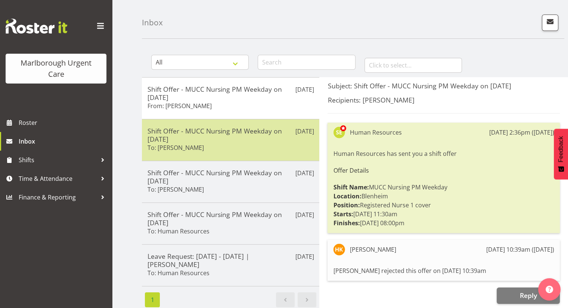
scroll to position [37, 0]
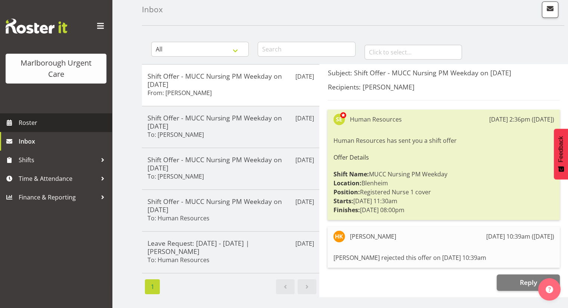
click at [42, 118] on span "Roster" at bounding box center [64, 122] width 90 height 11
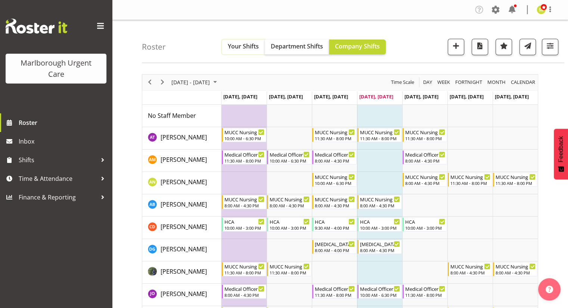
click at [233, 53] on button "Your Shifts" at bounding box center [243, 47] width 43 height 15
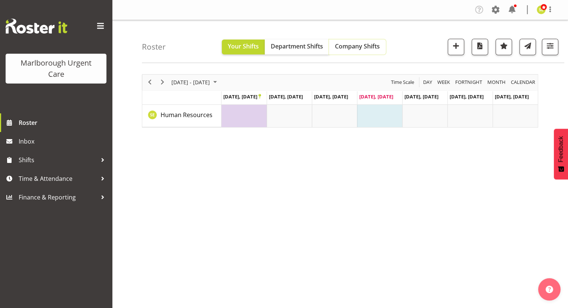
click at [352, 49] on span "Company Shifts" at bounding box center [357, 46] width 45 height 8
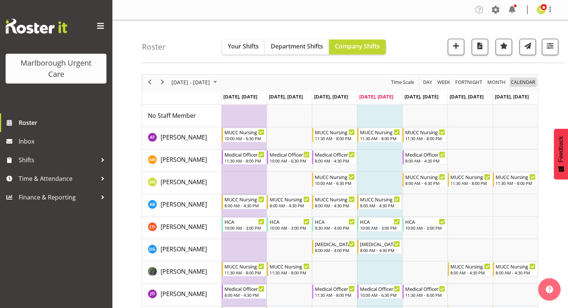
click at [518, 84] on span "calendar" at bounding box center [523, 82] width 26 height 9
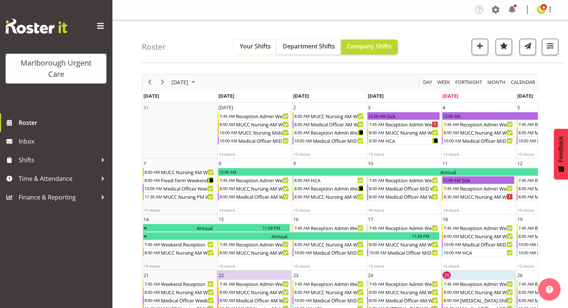
click at [257, 45] on span "Your Shifts" at bounding box center [255, 46] width 31 height 8
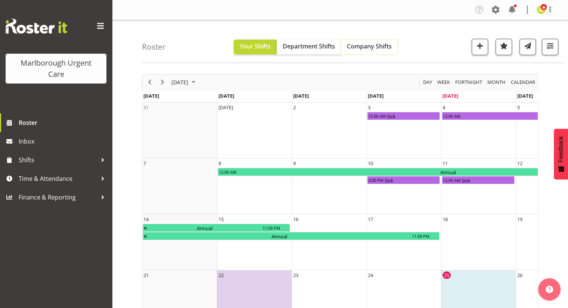
click at [357, 48] on span "Company Shifts" at bounding box center [369, 46] width 45 height 8
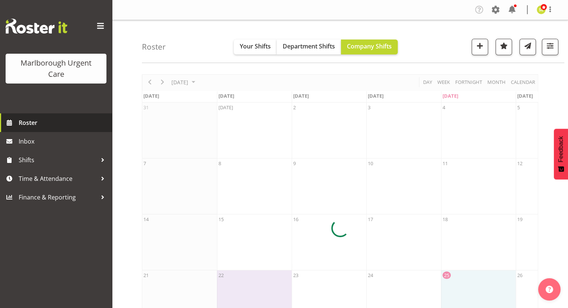
click at [30, 123] on span "Roster" at bounding box center [64, 122] width 90 height 11
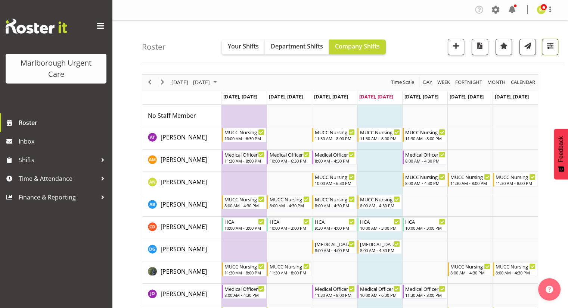
click at [554, 48] on span "button" at bounding box center [550, 46] width 10 height 10
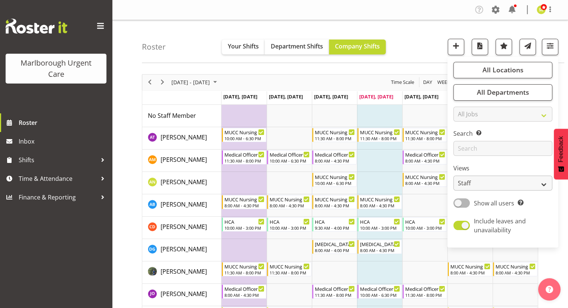
click at [489, 176] on div "Views Staff Role Shift - Horizontal Shift - Vertical Staff - Location" at bounding box center [502, 177] width 99 height 27
click at [489, 181] on select "Staff Role Shift - Horizontal Shift - Vertical Staff - Location" at bounding box center [502, 183] width 99 height 15
select select "shiftH"
click at [453, 176] on select "Staff Role Shift - Horizontal Shift - Vertical Staff - Location" at bounding box center [502, 183] width 99 height 15
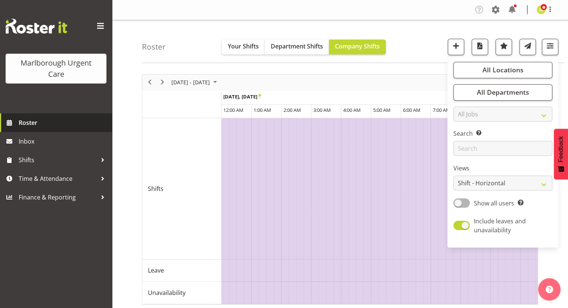
click at [53, 119] on span "Roster" at bounding box center [64, 122] width 90 height 11
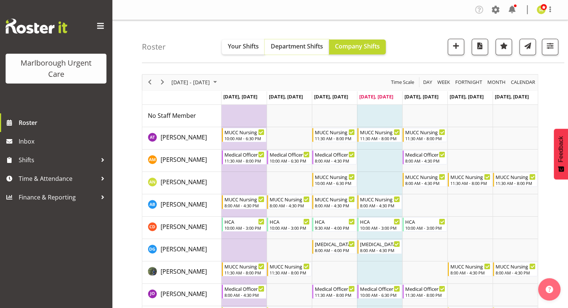
click at [301, 45] on span "Department Shifts" at bounding box center [297, 46] width 52 height 8
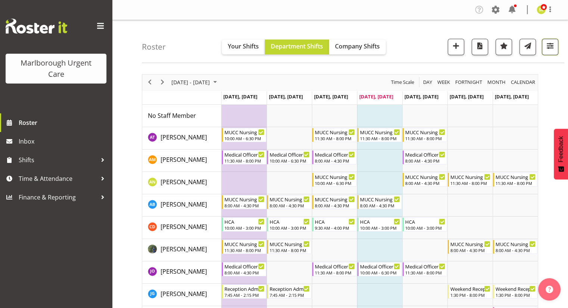
click at [552, 49] on span "button" at bounding box center [550, 46] width 10 height 10
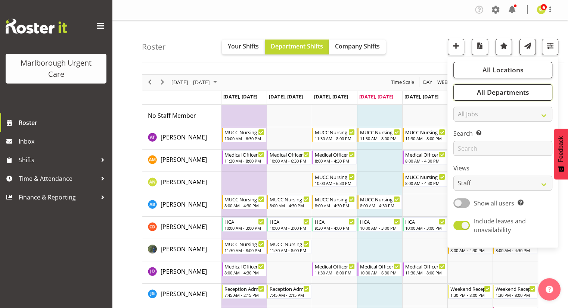
click at [493, 97] on button "All Departments" at bounding box center [502, 92] width 99 height 16
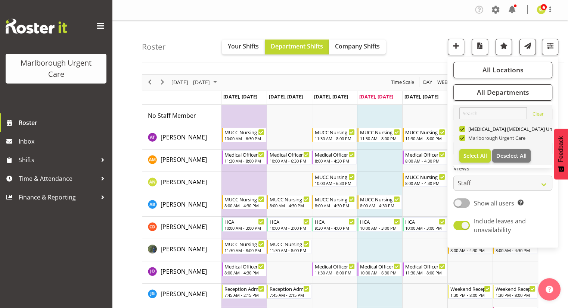
click at [467, 138] on span "Marlborough Urgent Care" at bounding box center [495, 138] width 60 height 6
click at [464, 138] on input "Marlborough Urgent Care" at bounding box center [461, 137] width 5 height 5
checkbox input "false"
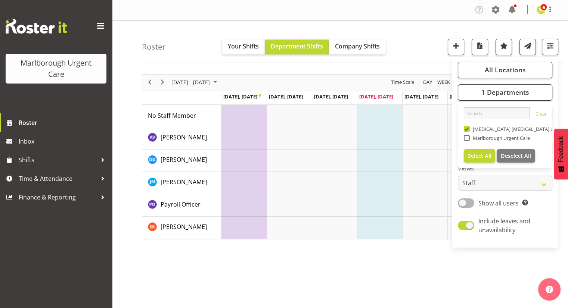
click at [424, 56] on div "Roster Your Shifts Department Shifts Company Shifts All Locations Clear Blenhei…" at bounding box center [353, 41] width 422 height 43
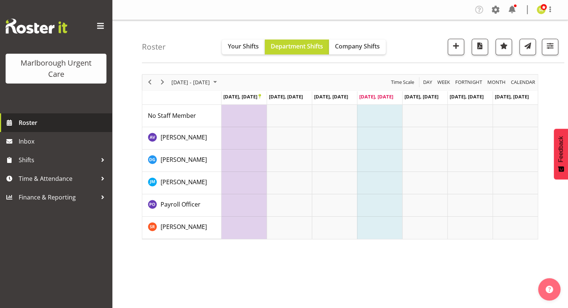
click at [29, 127] on span "Roster" at bounding box center [64, 122] width 90 height 11
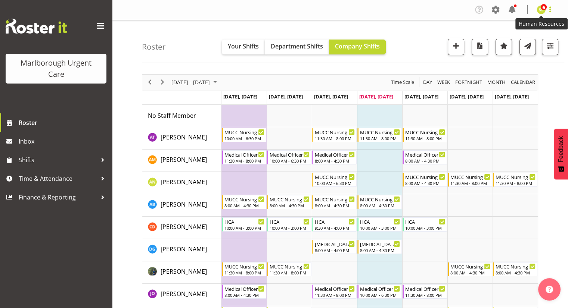
click at [552, 9] on span at bounding box center [549, 9] width 9 height 9
drag, startPoint x: 514, startPoint y: 37, endPoint x: 509, endPoint y: 32, distance: 7.1
click at [514, 37] on link "Log Out" at bounding box center [519, 38] width 72 height 13
